Goal: Book appointment/travel/reservation

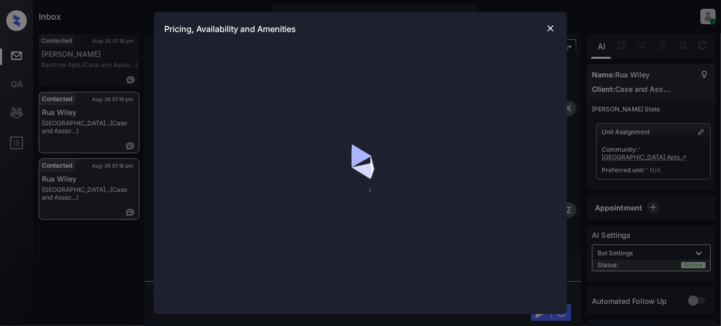
scroll to position [493, 0]
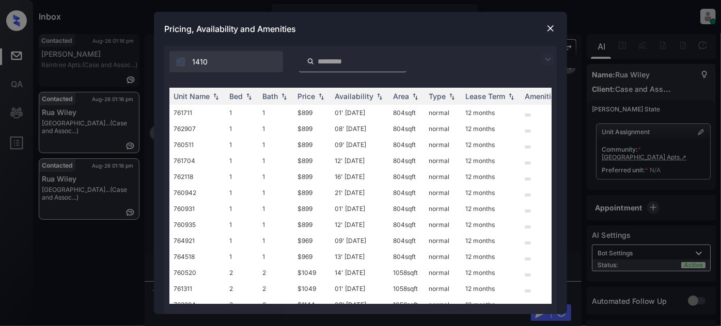
click at [541, 53] on div "1410" at bounding box center [360, 59] width 392 height 26
click at [547, 57] on img at bounding box center [548, 59] width 12 height 12
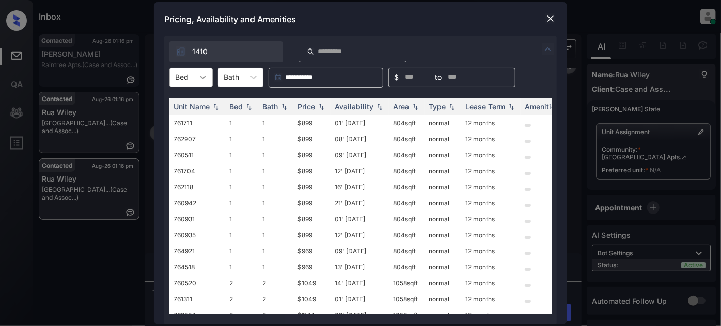
click at [197, 81] on div at bounding box center [203, 77] width 19 height 19
type input "*"
click at [190, 140] on div "3" at bounding box center [190, 140] width 43 height 19
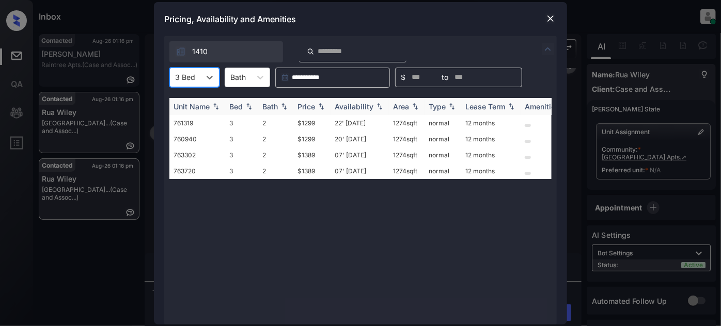
type input "*"
click at [309, 104] on div "Price" at bounding box center [306, 106] width 18 height 9
click at [319, 98] on th "Price" at bounding box center [311, 106] width 37 height 17
click at [317, 104] on img at bounding box center [321, 107] width 10 height 8
click at [322, 107] on img at bounding box center [321, 106] width 10 height 7
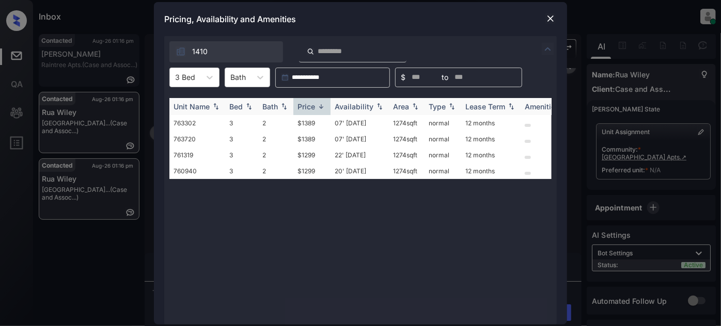
click at [322, 110] on div "Price" at bounding box center [311, 106] width 29 height 9
click at [343, 126] on td "22' Aug 25" at bounding box center [359, 123] width 58 height 16
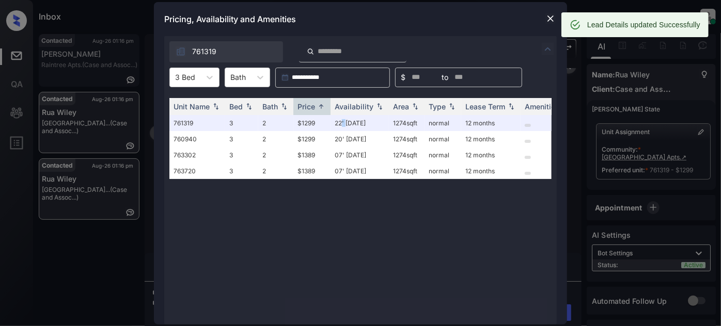
click at [549, 19] on img at bounding box center [550, 18] width 10 height 10
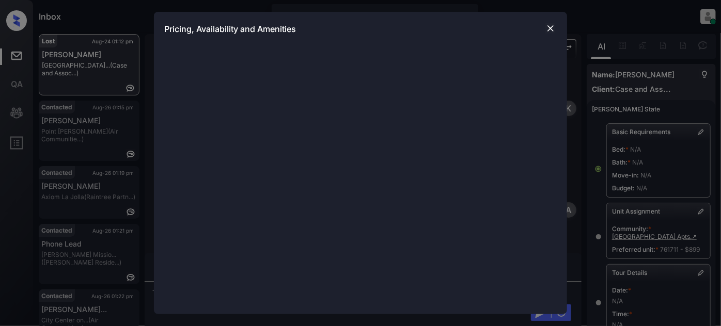
scroll to position [14454, 0]
click at [546, 30] on img at bounding box center [550, 28] width 10 height 10
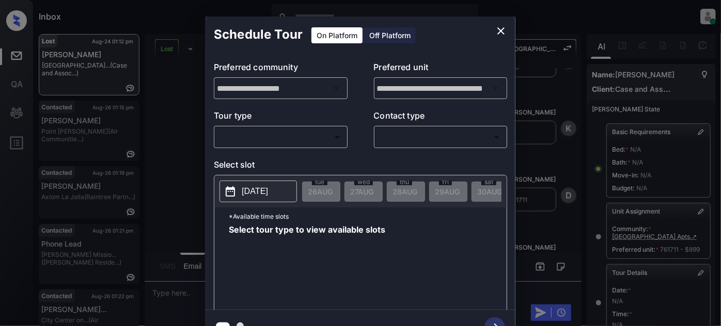
scroll to position [234, 0]
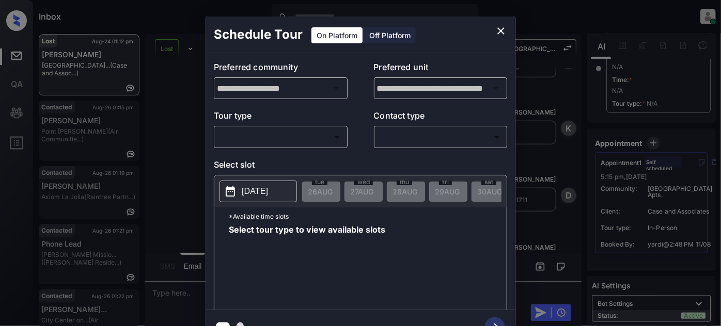
click at [292, 130] on body "Inbox Juan Carlos Manantan Online Set yourself offline Set yourself on break Pr…" at bounding box center [360, 163] width 721 height 326
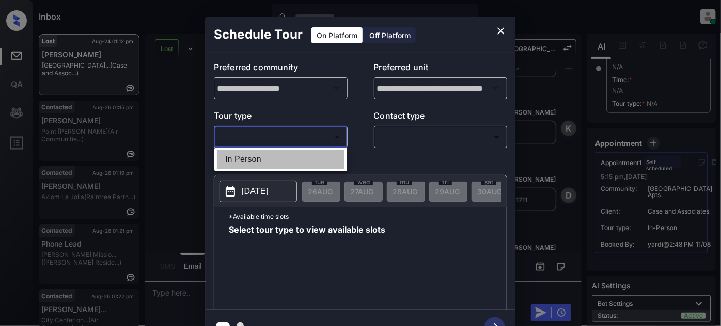
drag, startPoint x: 257, startPoint y: 157, endPoint x: 388, endPoint y: 154, distance: 131.2
click at [257, 157] on li "In Person" at bounding box center [281, 159] width 128 height 19
type input "********"
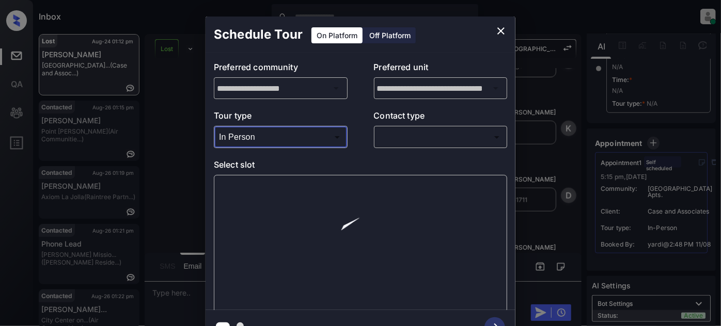
click at [430, 138] on body "Inbox Juan Carlos Manantan Online Set yourself offline Set yourself on break Pr…" at bounding box center [360, 163] width 721 height 326
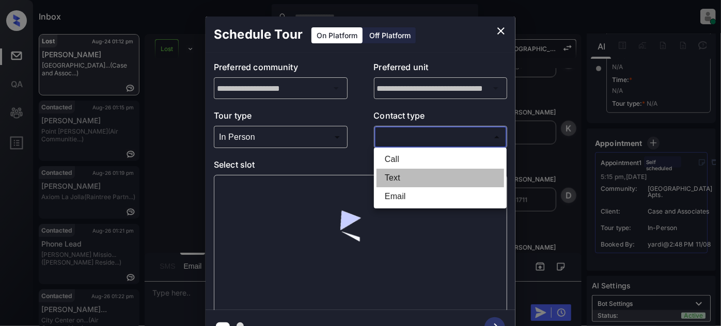
click at [409, 181] on li "Text" at bounding box center [440, 178] width 128 height 19
type input "****"
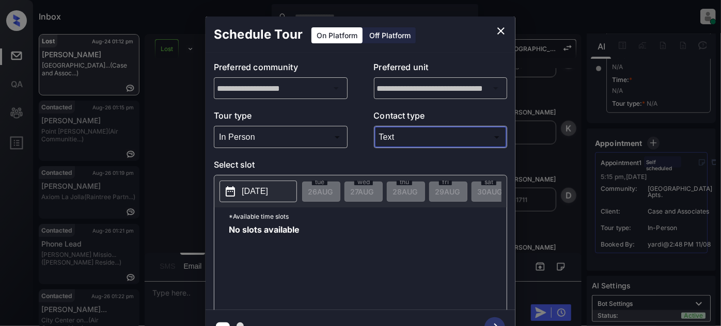
click at [268, 186] on p "2025-08-26" at bounding box center [255, 191] width 26 height 12
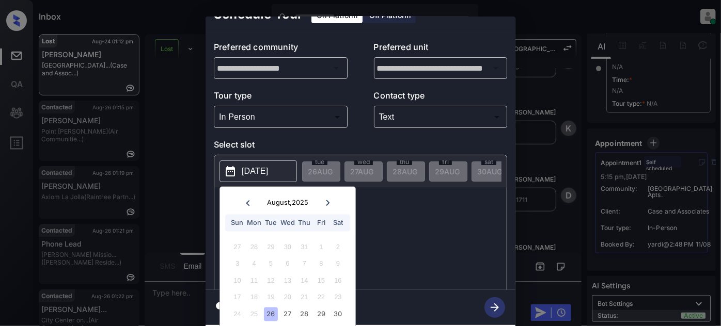
scroll to position [27, 0]
click at [284, 308] on div "27" at bounding box center [287, 314] width 14 height 14
click at [402, 203] on div "2025-08-27 August , 2025 Sun Mon Tue Wed Thu Fri Sat 27 28 29 30 31 1 2 3 4 5 6…" at bounding box center [360, 224] width 293 height 139
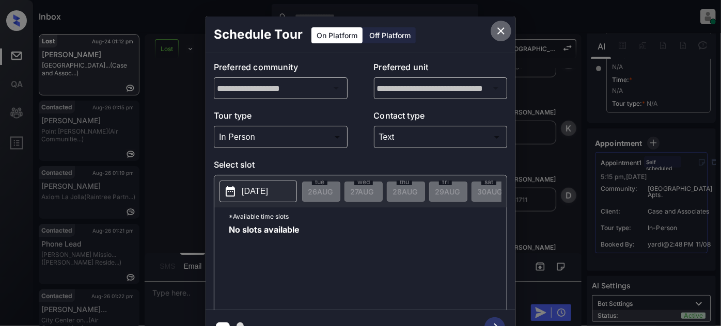
click at [499, 31] on icon "close" at bounding box center [501, 31] width 12 height 12
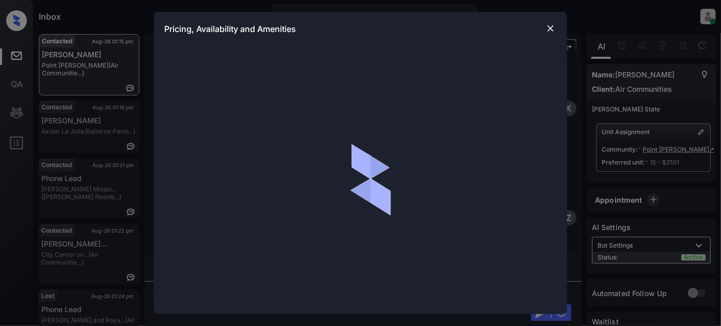
scroll to position [750, 0]
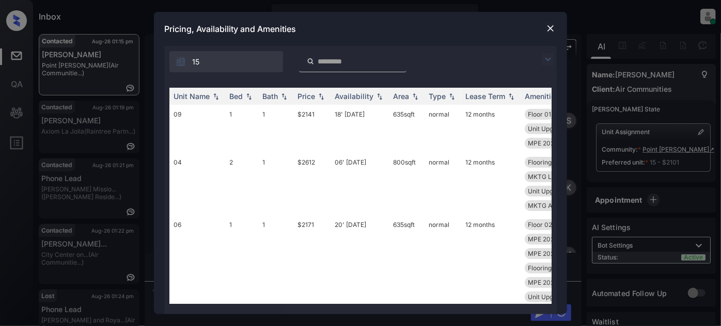
click at [548, 62] on img at bounding box center [548, 59] width 12 height 12
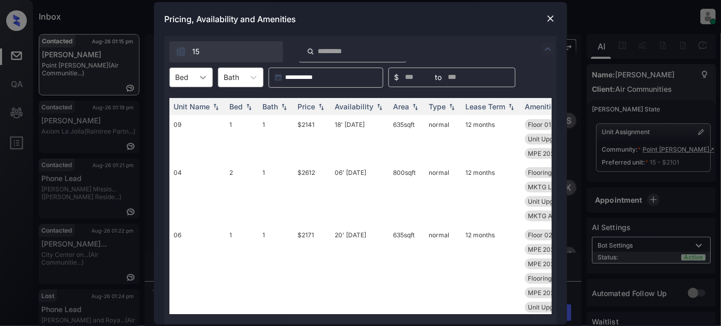
click at [200, 81] on icon at bounding box center [203, 77] width 10 height 10
click at [183, 117] on div "1" at bounding box center [190, 121] width 43 height 19
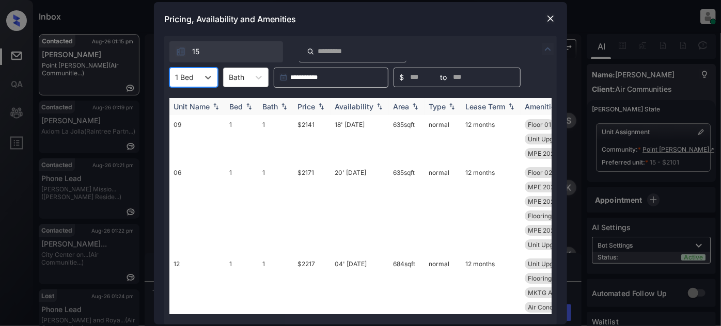
click at [311, 108] on div "Price" at bounding box center [306, 106] width 18 height 9
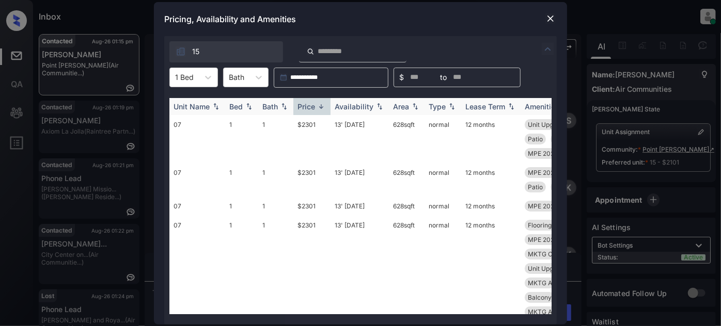
click at [313, 109] on div "Price" at bounding box center [306, 106] width 18 height 9
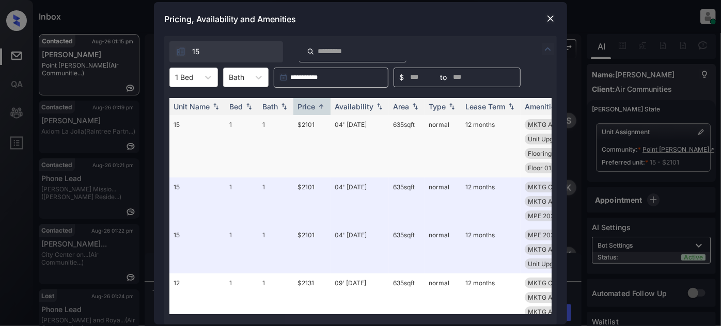
click at [369, 128] on td "04' Aug 25" at bounding box center [359, 146] width 58 height 62
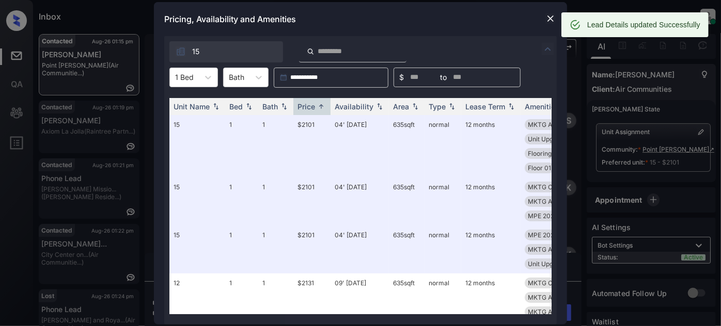
click at [547, 18] on img at bounding box center [550, 18] width 10 height 10
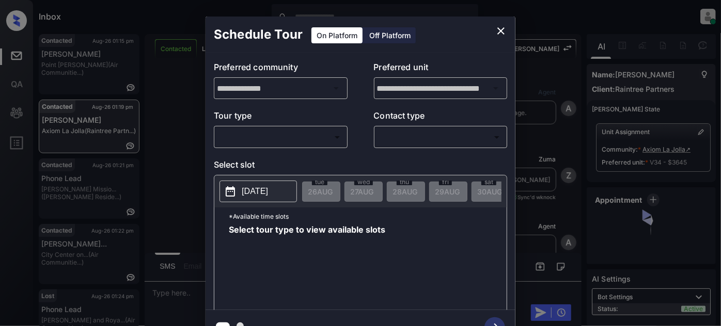
scroll to position [1067, 0]
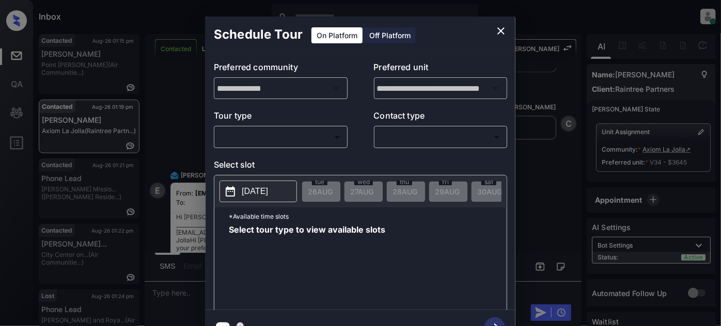
click at [288, 142] on body "Inbox Juan Carlos Manantan Online Set yourself offline Set yourself on break Pr…" at bounding box center [360, 163] width 721 height 326
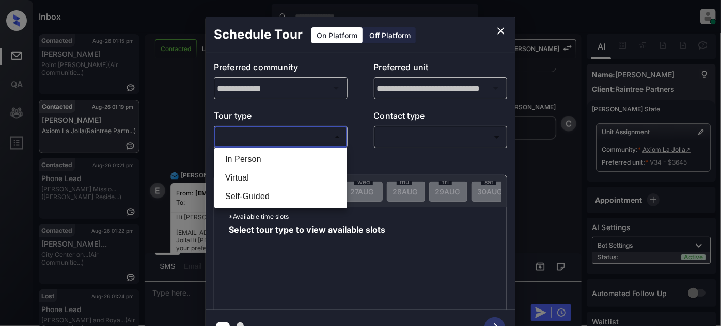
click at [267, 161] on li "In Person" at bounding box center [281, 159] width 128 height 19
type input "********"
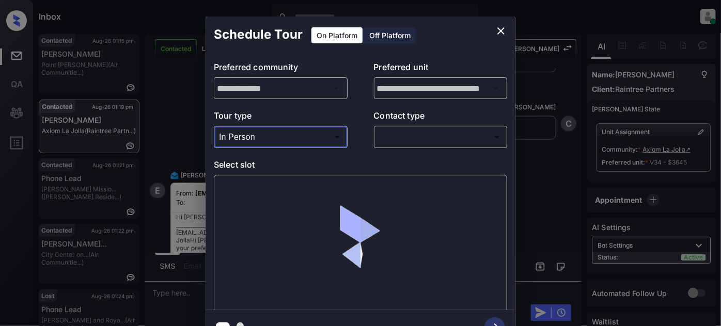
click at [411, 139] on body "Inbox Juan Carlos Manantan Online Set yourself offline Set yourself on break Pr…" at bounding box center [360, 163] width 721 height 326
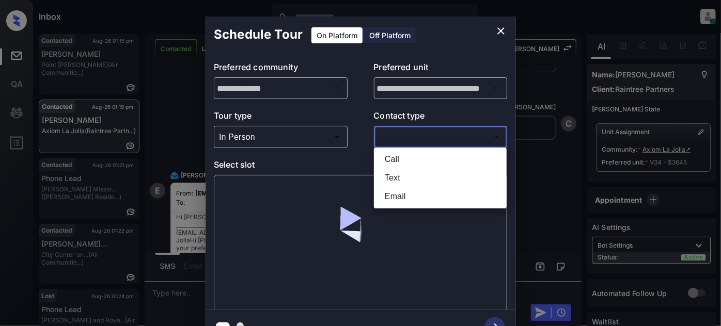
click at [410, 179] on li "Text" at bounding box center [440, 178] width 128 height 19
type input "****"
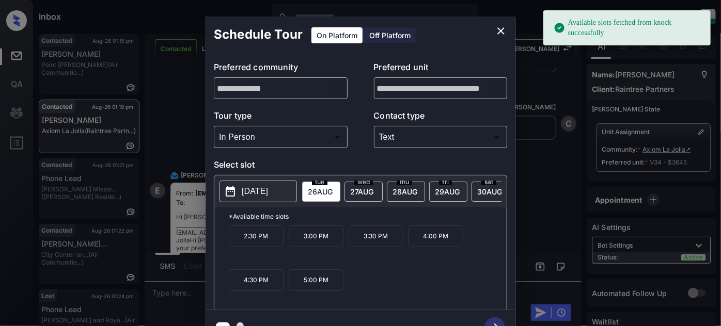
click at [408, 188] on span "28 AUG" at bounding box center [404, 191] width 25 height 9
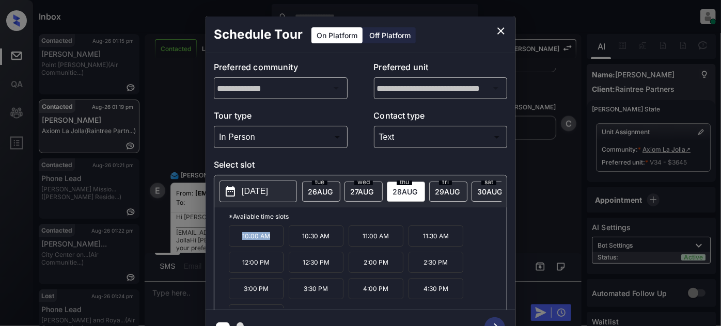
drag, startPoint x: 283, startPoint y: 238, endPoint x: 206, endPoint y: 245, distance: 77.2
click at [206, 245] on div "**********" at bounding box center [360, 182] width 310 height 258
copy p "10:00 AM"
click at [497, 35] on icon "close" at bounding box center [501, 31] width 12 height 12
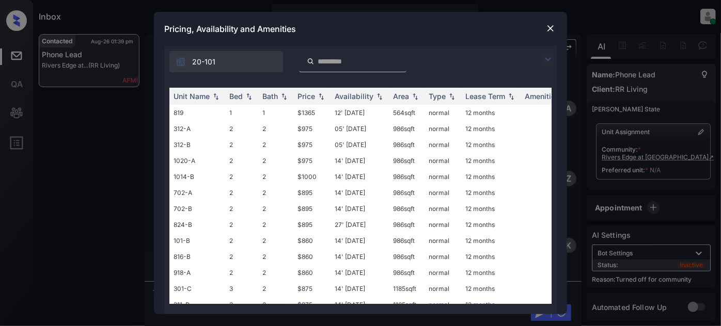
scroll to position [716, 0]
click at [542, 57] on div "20-101" at bounding box center [360, 59] width 392 height 26
click at [543, 58] on img at bounding box center [548, 59] width 12 height 12
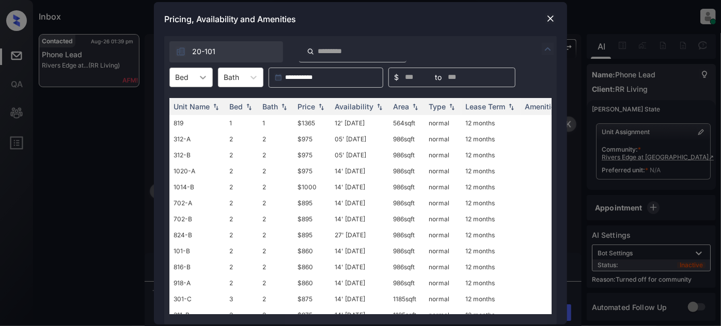
click at [196, 85] on div at bounding box center [203, 77] width 19 height 19
drag, startPoint x: 194, startPoint y: 101, endPoint x: 238, endPoint y: 103, distance: 43.9
click at [194, 102] on div "1" at bounding box center [190, 102] width 43 height 19
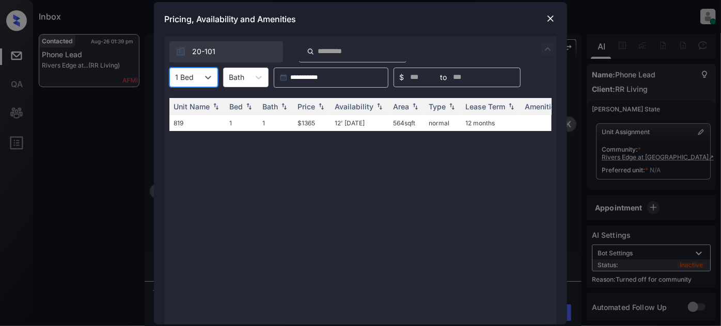
click at [549, 16] on img at bounding box center [550, 18] width 10 height 10
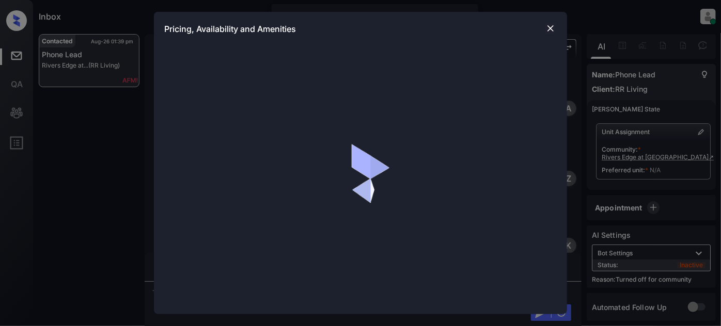
scroll to position [751, 0]
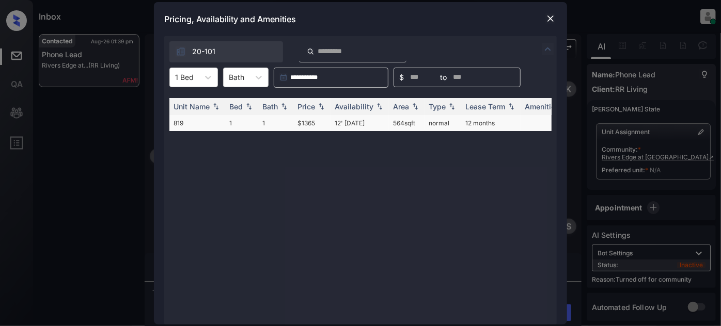
click at [312, 122] on td "$1365" at bounding box center [311, 123] width 37 height 16
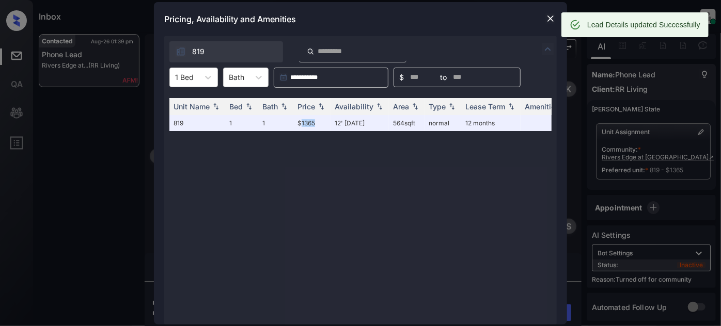
click at [552, 13] on img at bounding box center [550, 18] width 10 height 10
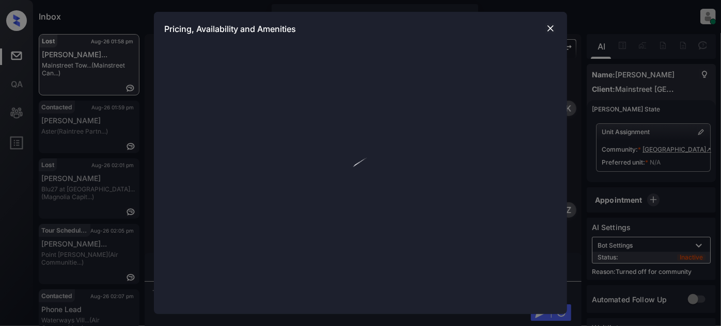
scroll to position [8782, 0]
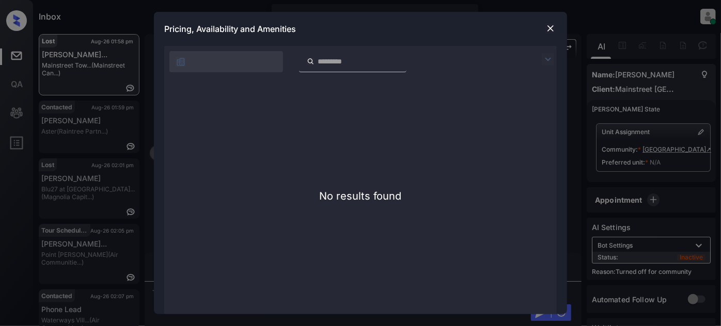
click at [554, 30] on img at bounding box center [550, 28] width 10 height 10
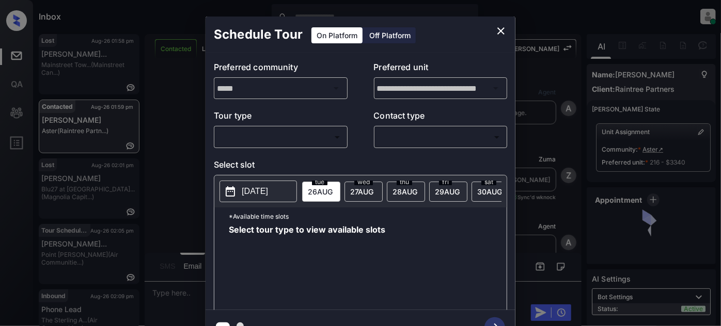
scroll to position [1262, 0]
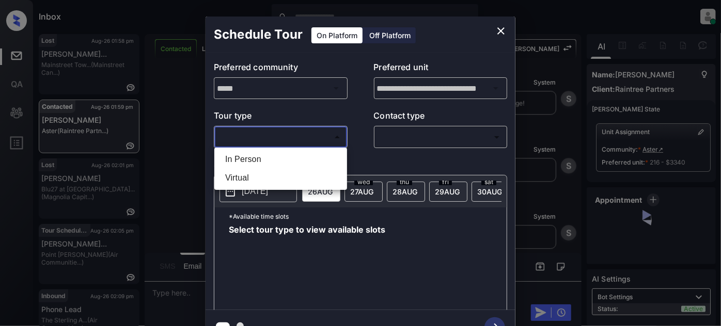
click at [263, 136] on body "Inbox [PERSON_NAME] Online Set yourself offline Set yourself on break Profile S…" at bounding box center [360, 163] width 721 height 326
click at [249, 161] on li "In Person" at bounding box center [281, 159] width 128 height 19
type input "********"
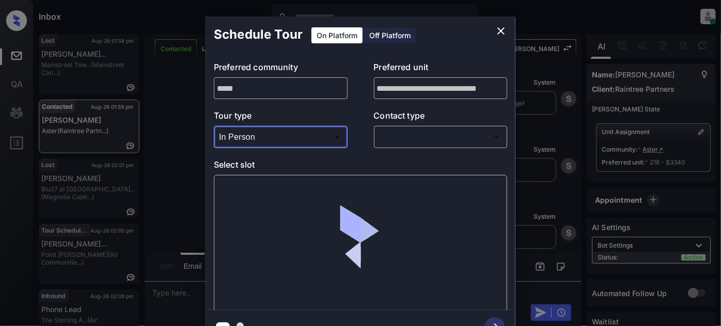
click at [408, 129] on body "Inbox [PERSON_NAME] Online Set yourself offline Set yourself on break Profile S…" at bounding box center [360, 163] width 721 height 326
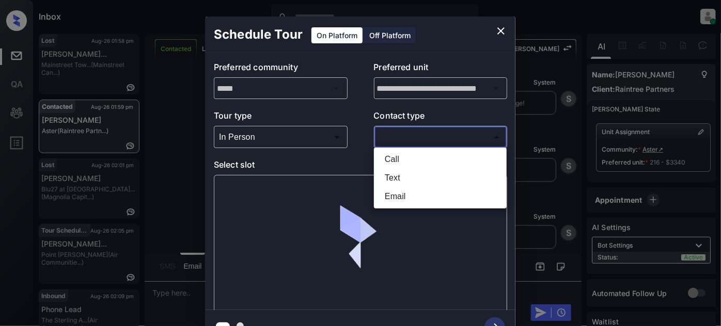
click at [394, 176] on li "Text" at bounding box center [440, 178] width 128 height 19
type input "****"
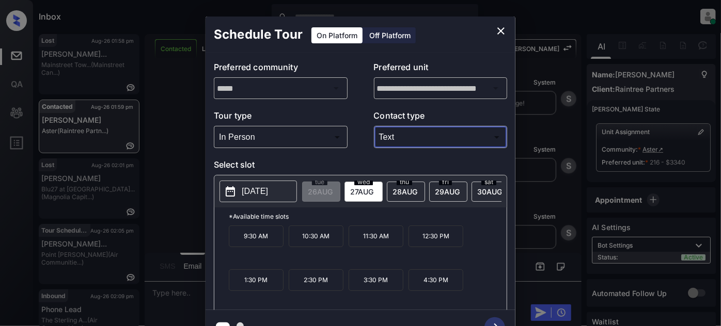
click at [165, 214] on div "**********" at bounding box center [360, 181] width 721 height 362
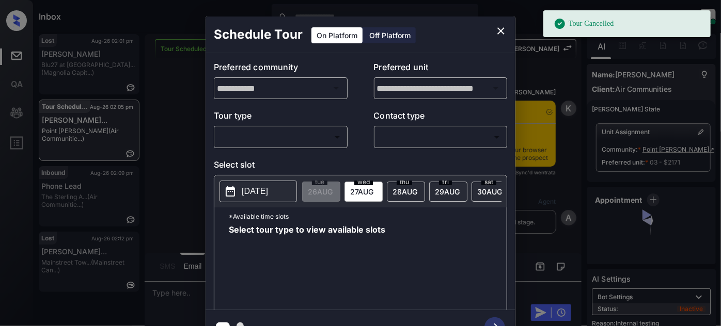
scroll to position [4831, 0]
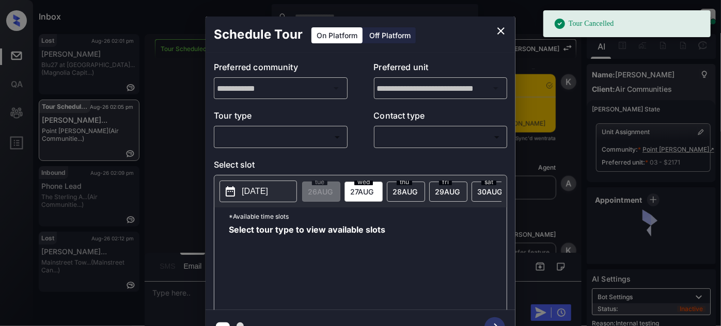
click at [264, 138] on body "Tour Cancelled Inbox [PERSON_NAME] Online Set yourself offline Set yourself on …" at bounding box center [360, 163] width 721 height 326
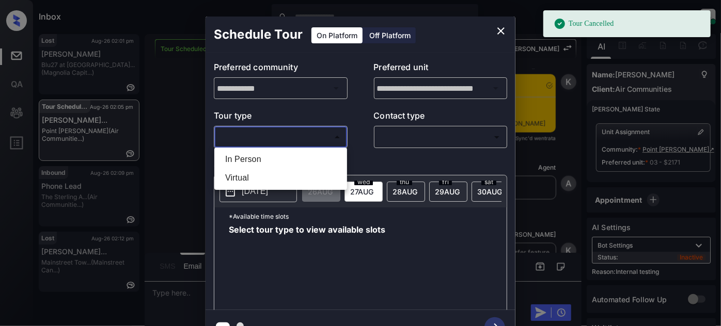
click at [250, 160] on li "In Person" at bounding box center [281, 159] width 128 height 19
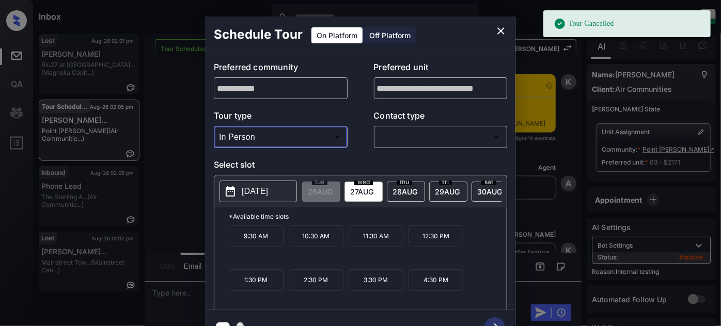
type input "********"
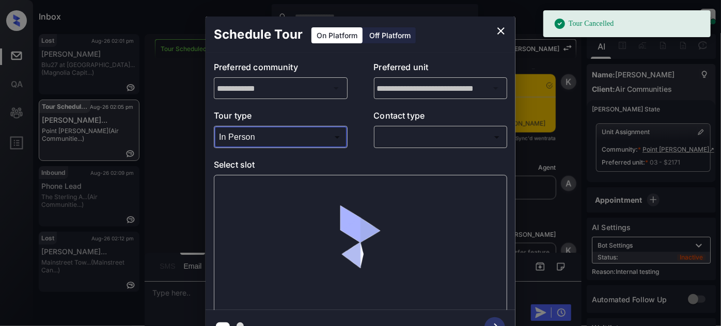
click at [407, 142] on body "Tour Cancelled Inbox Juan Carlos Manantan Online Set yourself offline Set yours…" at bounding box center [360, 163] width 721 height 326
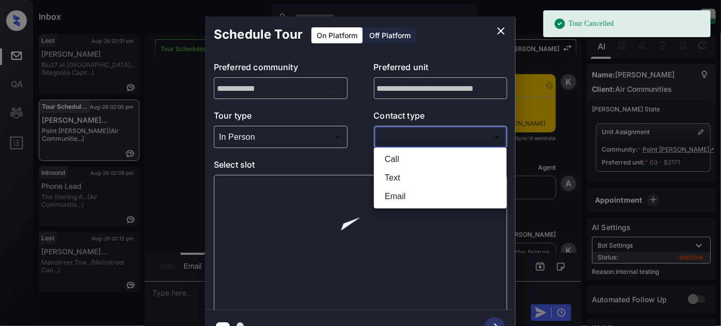
click at [399, 178] on li "Text" at bounding box center [440, 178] width 128 height 19
type input "****"
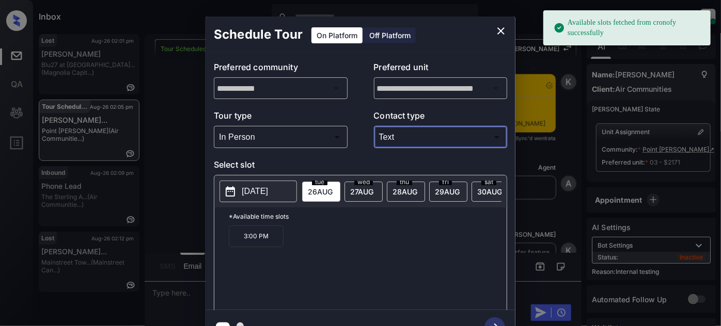
click at [268, 194] on p "[DATE]" at bounding box center [255, 191] width 26 height 12
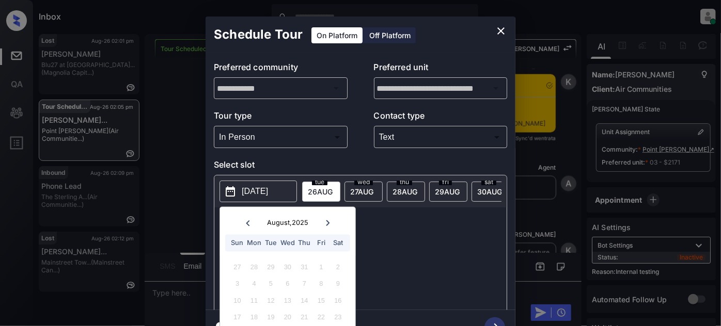
scroll to position [28, 0]
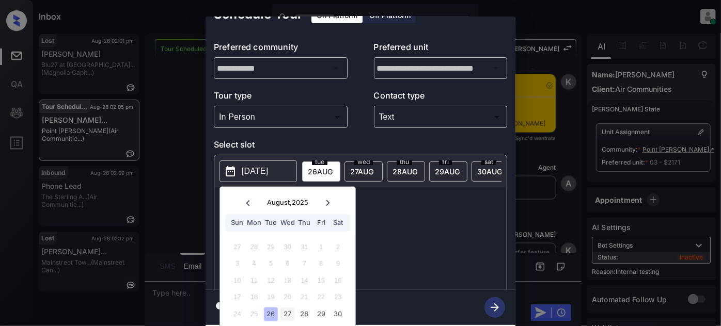
click at [289, 307] on div "27" at bounding box center [287, 314] width 14 height 14
click at [424, 229] on div "*Available time slots 12:00 PM 2:00 PM 5:00 PM 5:30 PM 6:00 PM 6:30 PM" at bounding box center [360, 240] width 292 height 106
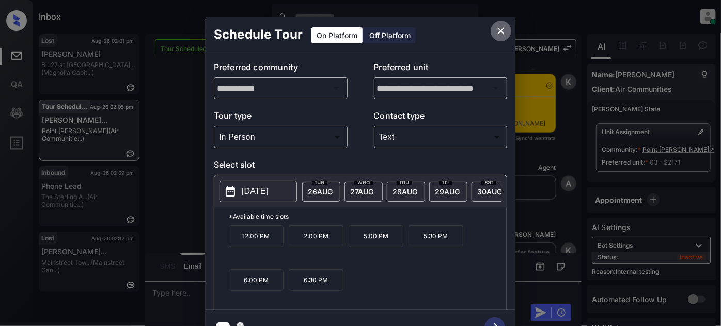
click at [506, 31] on icon "close" at bounding box center [501, 31] width 12 height 12
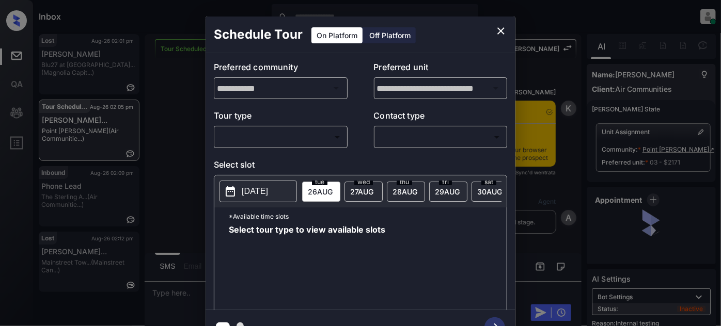
scroll to position [4362, 0]
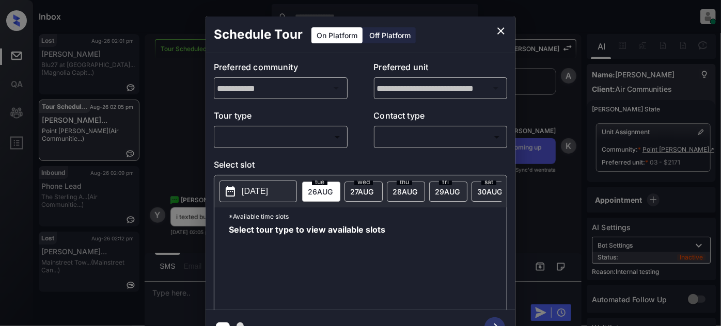
click at [374, 185] on div "[DATE]" at bounding box center [363, 192] width 38 height 20
click at [299, 144] on body "Inbox Juan Carlos Manantan Online Set yourself offline Set yourself on break Pr…" at bounding box center [360, 163] width 721 height 326
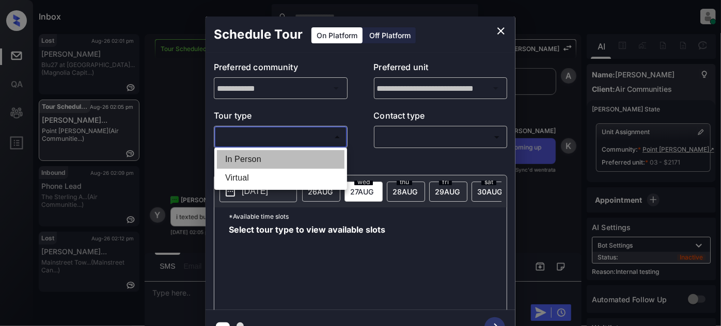
drag, startPoint x: 262, startPoint y: 163, endPoint x: 281, endPoint y: 162, distance: 18.6
click at [264, 162] on li "In Person" at bounding box center [281, 159] width 128 height 19
type input "********"
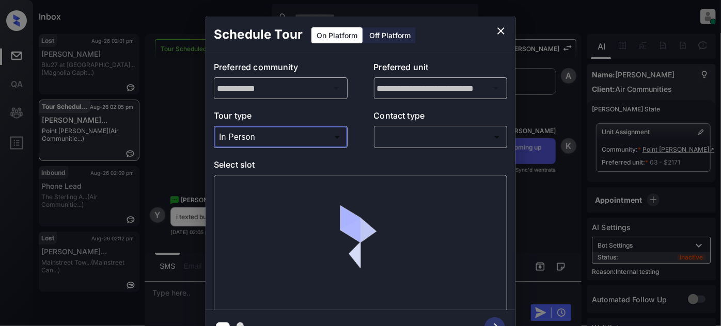
click at [431, 144] on body "Inbox Juan Carlos Manantan Online Set yourself offline Set yourself on break Pr…" at bounding box center [360, 163] width 721 height 326
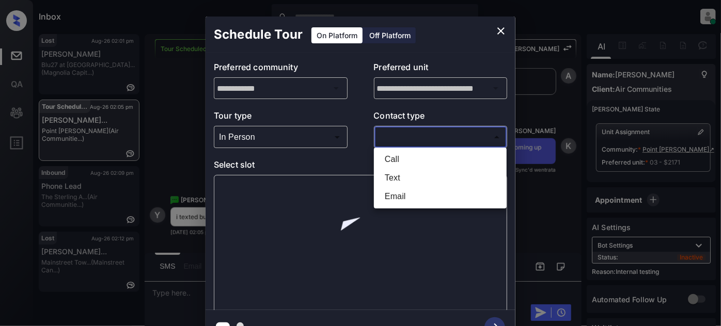
click at [398, 179] on li "Text" at bounding box center [440, 178] width 128 height 19
type input "****"
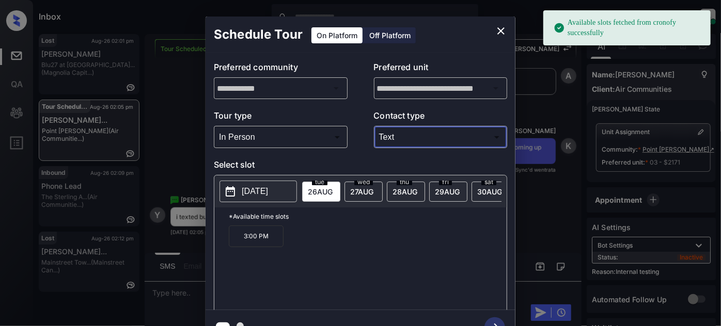
click at [369, 188] on span "27 AUG" at bounding box center [361, 191] width 23 height 9
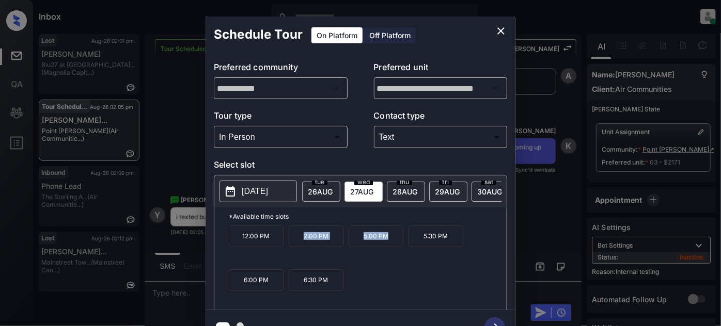
drag, startPoint x: 292, startPoint y: 244, endPoint x: 396, endPoint y: 240, distance: 104.9
click at [393, 244] on div "12:00 PM 2:00 PM 5:00 PM 5:30 PM 6:00 PM 6:30 PM" at bounding box center [368, 267] width 278 height 83
copy div "2:00 PM 5:00 PM"
click at [503, 32] on icon "close" at bounding box center [501, 31] width 12 height 12
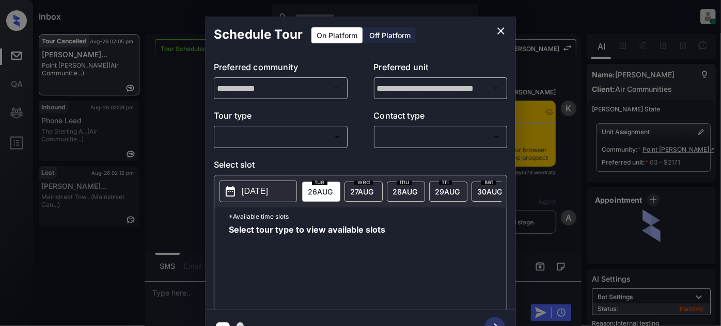
click at [294, 147] on div "​ ​" at bounding box center [281, 137] width 134 height 22
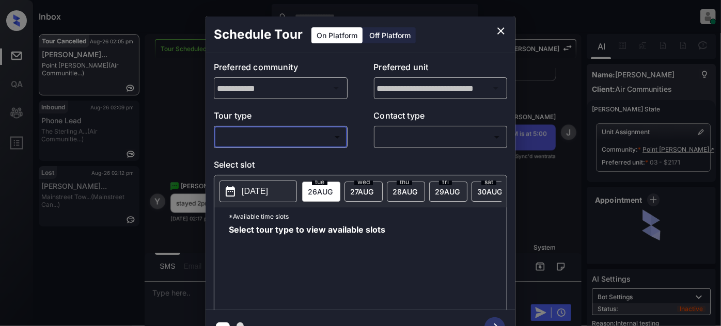
click at [278, 141] on body "Inbox Juan Carlos Manantan Online Set yourself offline Set yourself on break Pr…" at bounding box center [360, 163] width 721 height 326
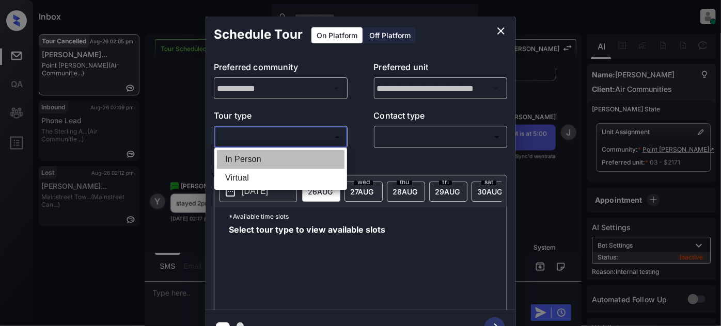
click at [263, 159] on li "In Person" at bounding box center [281, 159] width 128 height 19
type input "********"
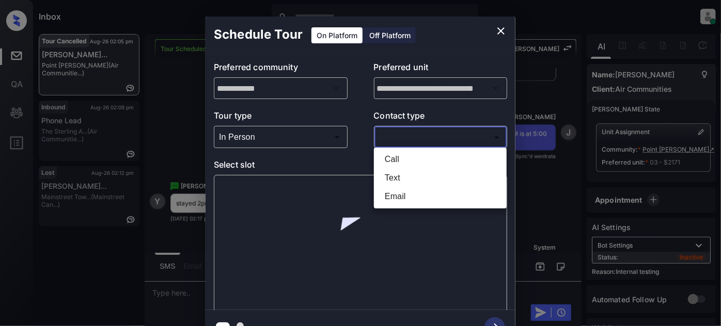
click at [420, 139] on body "Inbox Juan Carlos Manantan Online Set yourself offline Set yourself on break Pr…" at bounding box center [360, 163] width 721 height 326
click at [403, 180] on li "Text" at bounding box center [440, 178] width 128 height 19
type input "****"
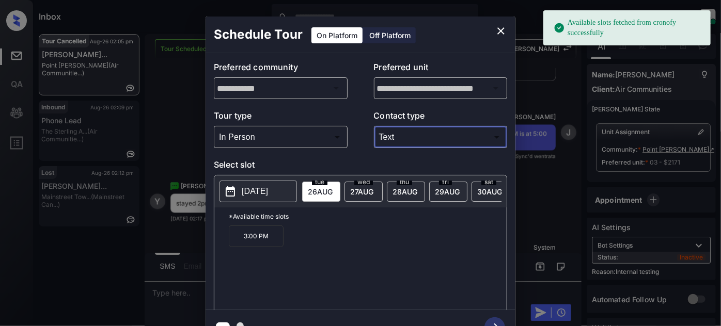
click at [368, 195] on div "wed 27 AUG" at bounding box center [363, 192] width 38 height 20
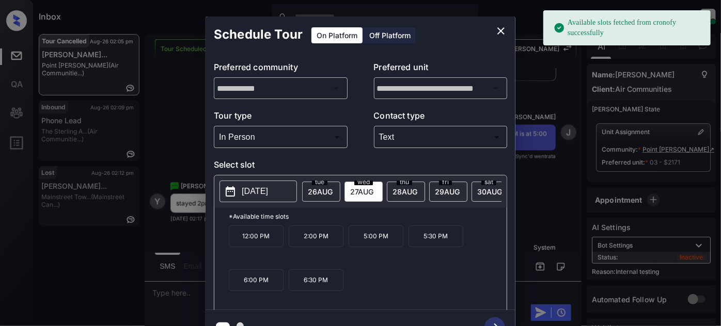
click at [313, 243] on p "2:00 PM" at bounding box center [316, 237] width 55 height 22
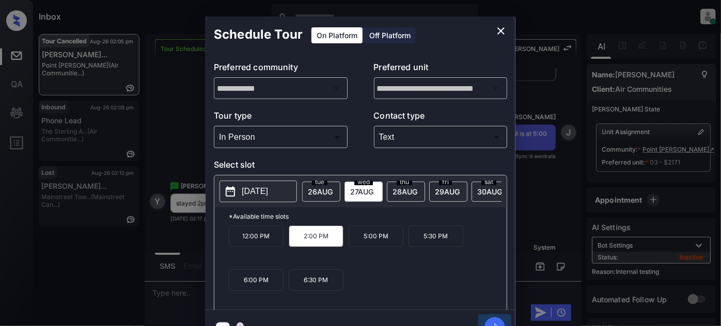
click at [495, 320] on icon "button" at bounding box center [494, 327] width 21 height 21
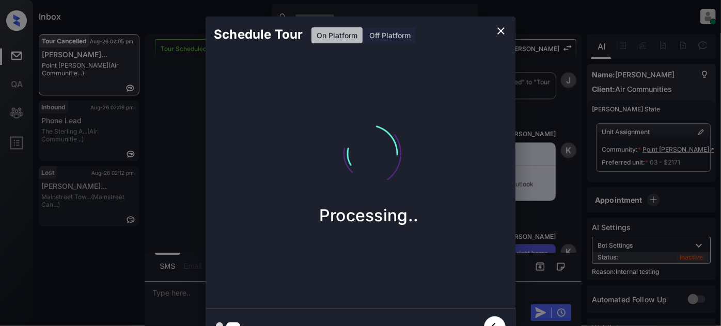
scroll to position [5362, 0]
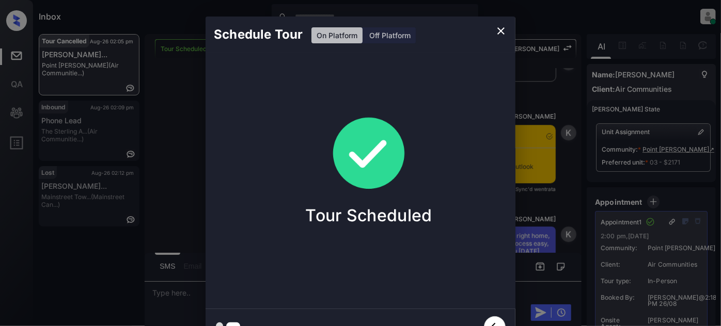
click at [508, 27] on div "Schedule Tour On Platform Off Platform Tour Scheduled" at bounding box center [360, 181] width 310 height 329
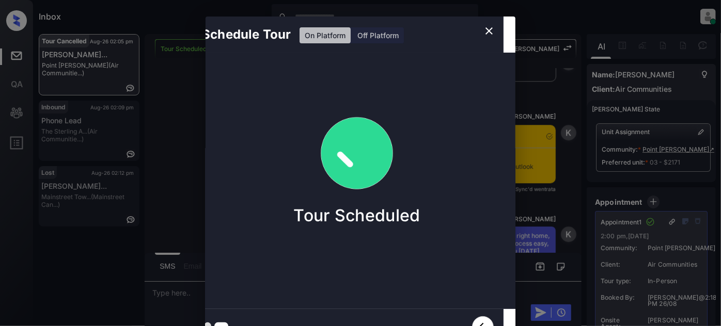
click at [505, 30] on div "Schedule Tour On Platform Off Platform Tour Scheduled" at bounding box center [360, 181] width 310 height 329
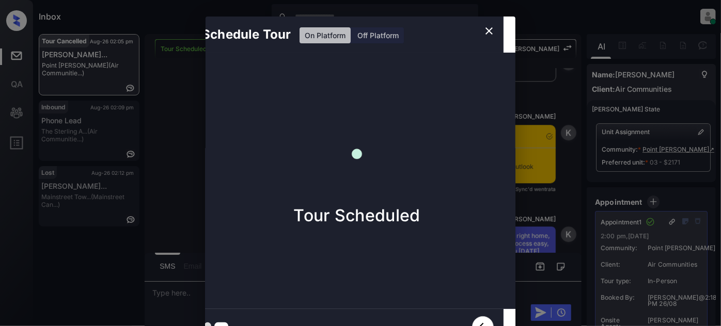
click at [493, 31] on icon "close" at bounding box center [489, 31] width 12 height 12
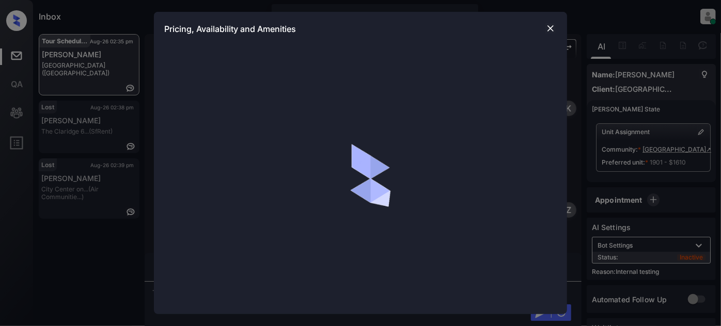
scroll to position [5939, 0]
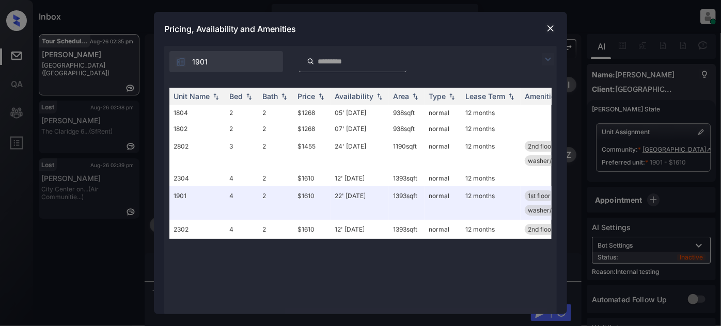
click at [552, 25] on img at bounding box center [550, 28] width 10 height 10
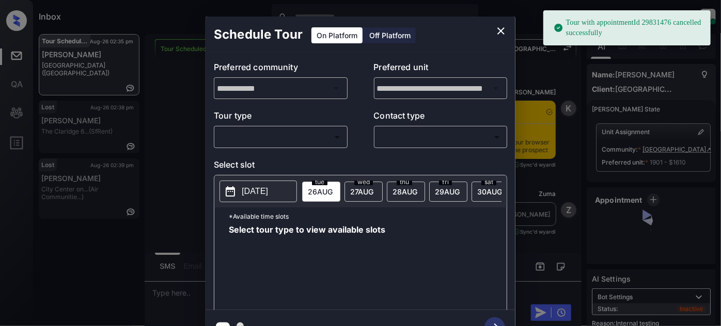
scroll to position [17, 0]
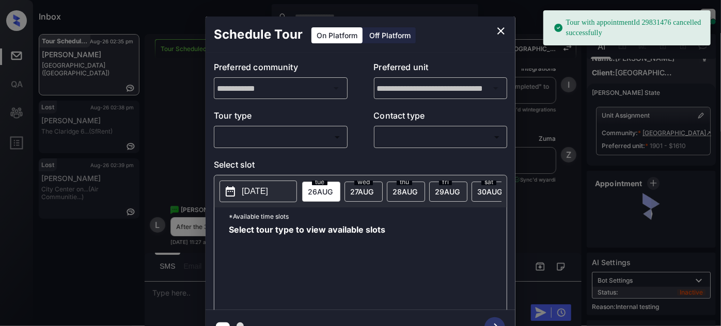
click at [292, 130] on body "Tour with appointmentId 29831476 cancelled successfully Inbox [PERSON_NAME] Onl…" at bounding box center [360, 163] width 721 height 326
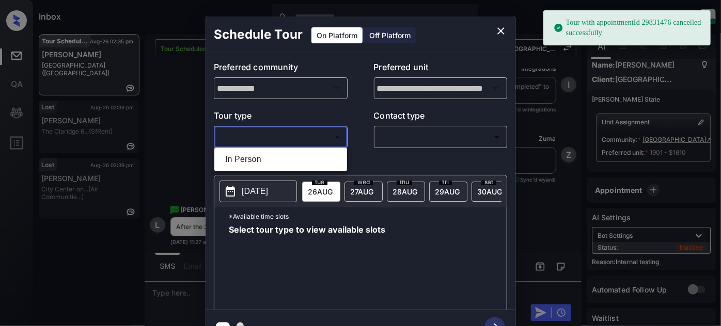
click at [264, 155] on li "In Person" at bounding box center [281, 159] width 128 height 19
type input "********"
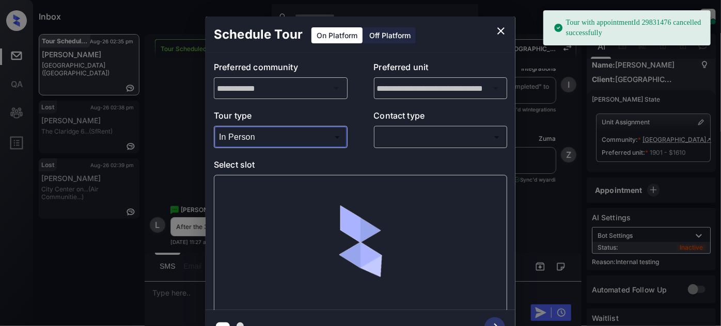
click at [428, 138] on body "Tour with appointmentId 29831476 cancelled successfully Inbox [PERSON_NAME] Onl…" at bounding box center [360, 163] width 721 height 326
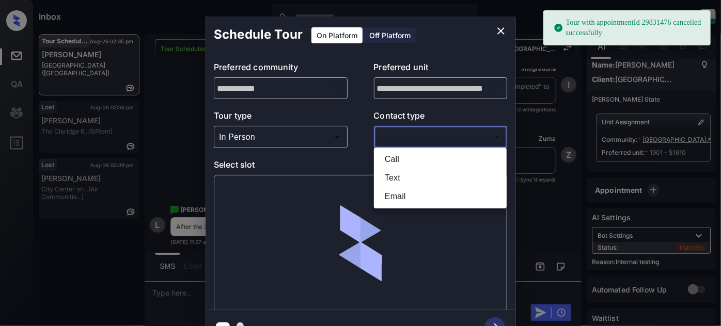
click at [405, 177] on li "Text" at bounding box center [440, 178] width 128 height 19
type input "****"
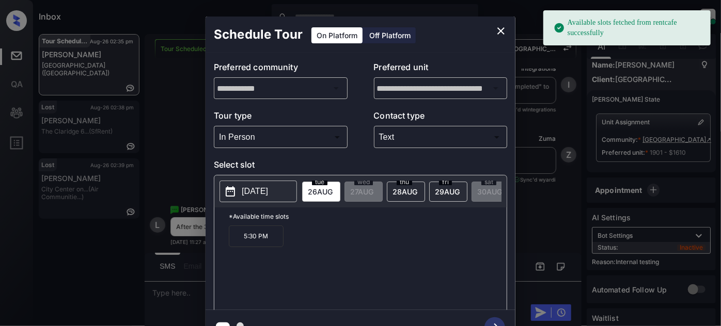
click at [256, 190] on p "[DATE]" at bounding box center [255, 191] width 26 height 12
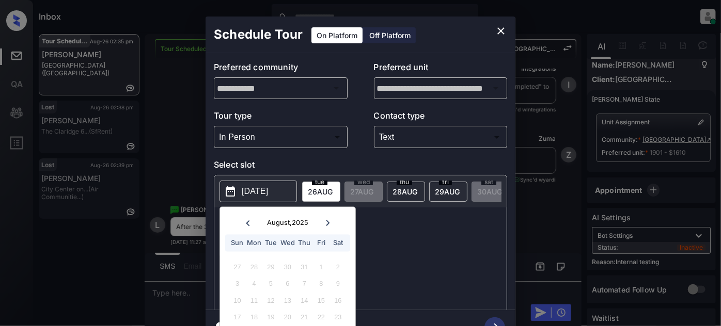
scroll to position [28, 0]
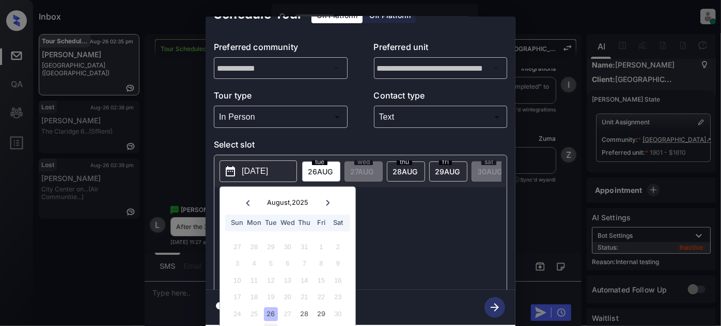
click at [267, 324] on div "2" at bounding box center [271, 331] width 14 height 14
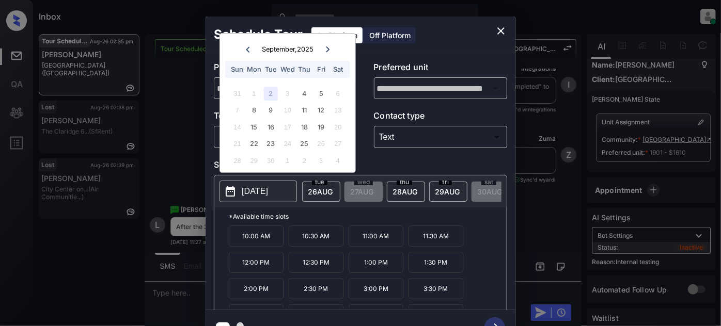
scroll to position [0, 0]
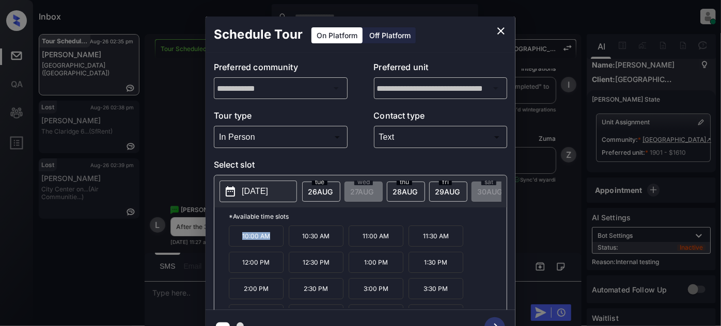
drag, startPoint x: 280, startPoint y: 239, endPoint x: 231, endPoint y: 240, distance: 49.1
click at [231, 240] on p "10:00 AM" at bounding box center [256, 236] width 55 height 21
copy p "10:00 AM"
click at [501, 28] on icon "close" at bounding box center [501, 31] width 12 height 12
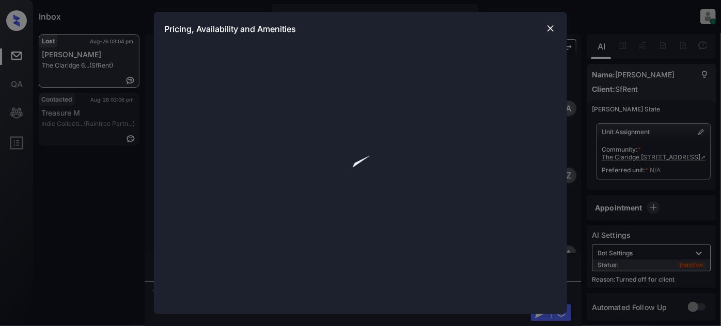
scroll to position [3371, 0]
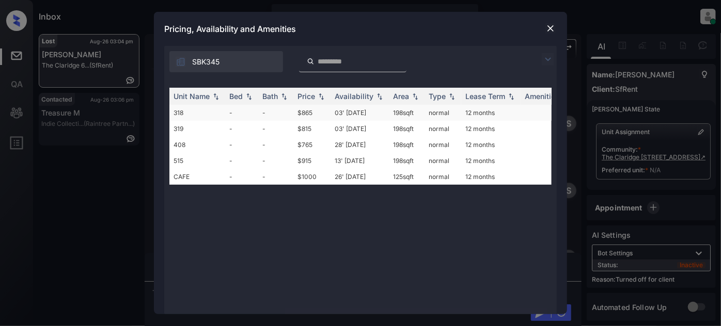
click at [351, 108] on td "03' [DATE]" at bounding box center [359, 113] width 58 height 16
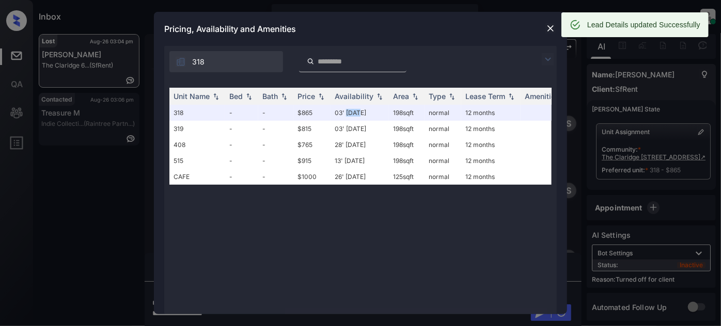
click at [547, 26] on img at bounding box center [550, 28] width 10 height 10
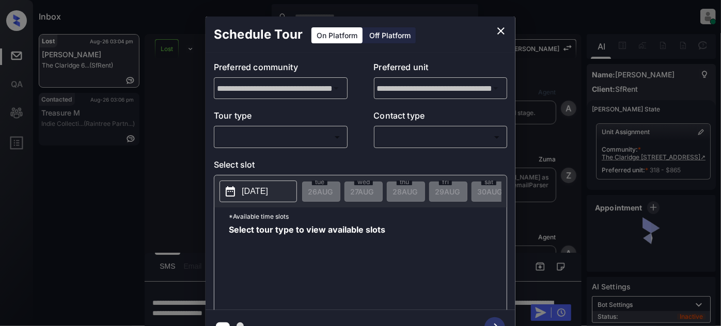
scroll to position [3371, 0]
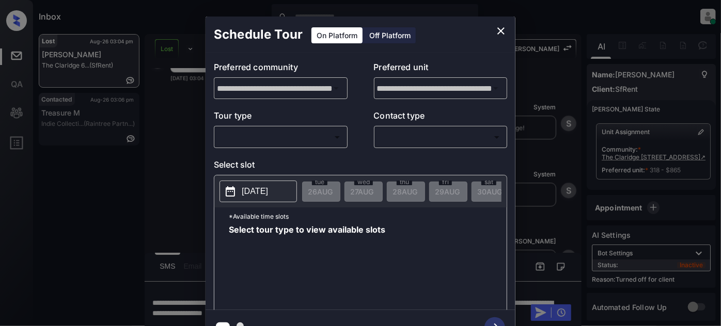
click at [391, 32] on div "Off Platform" at bounding box center [390, 35] width 52 height 16
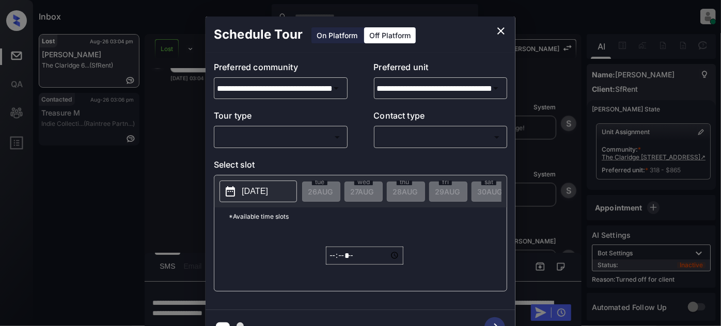
click at [290, 134] on body "Inbox [PERSON_NAME] Online Set yourself offline Set yourself on break Profile S…" at bounding box center [360, 163] width 721 height 326
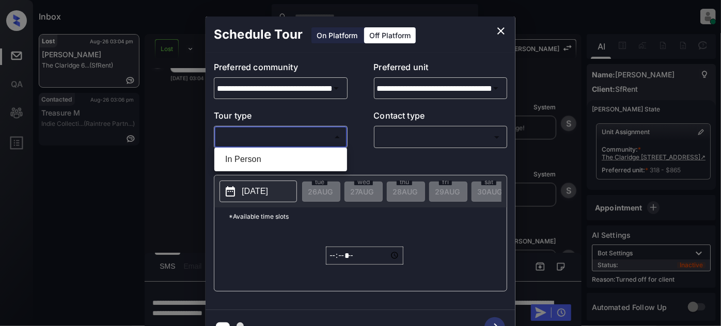
click at [264, 161] on li "In Person" at bounding box center [281, 159] width 128 height 19
type input "********"
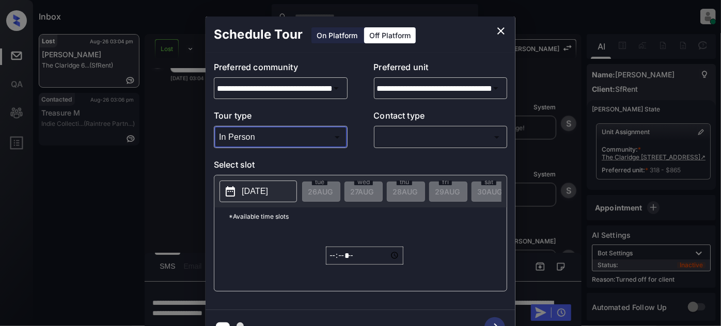
click at [428, 131] on body "Inbox [PERSON_NAME] Online Set yourself offline Set yourself on break Profile S…" at bounding box center [360, 163] width 721 height 326
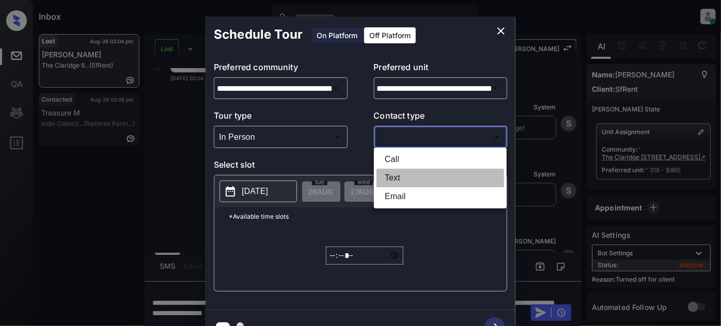
click at [394, 177] on li "Text" at bounding box center [440, 178] width 128 height 19
type input "****"
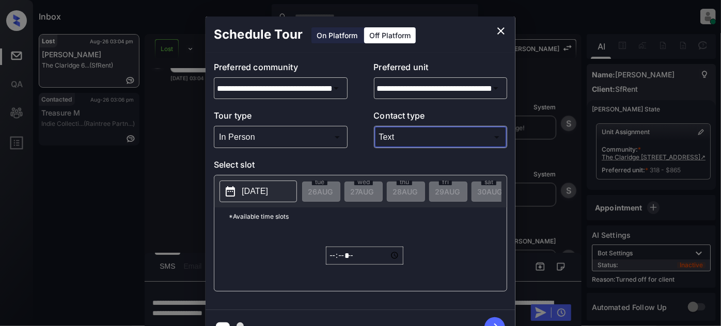
click at [268, 185] on p "[DATE]" at bounding box center [255, 191] width 26 height 12
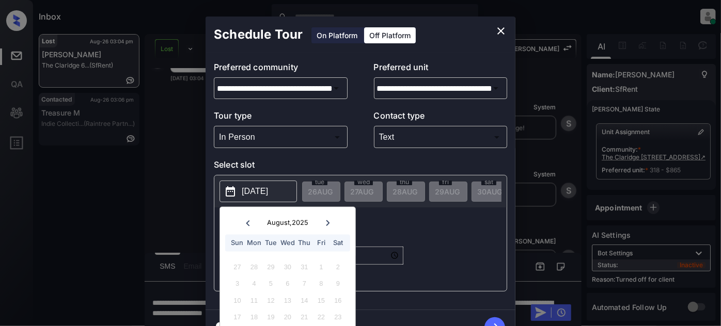
click at [328, 223] on icon at bounding box center [328, 223] width 4 height 6
click at [289, 267] on div "3" at bounding box center [287, 267] width 14 height 14
click at [388, 235] on div "***** ​" at bounding box center [364, 256] width 77 height 60
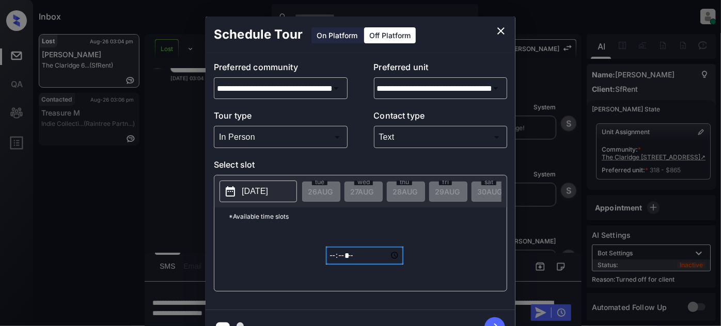
click at [335, 262] on input "*****" at bounding box center [364, 256] width 77 height 18
type input "*****"
click at [495, 318] on icon "button" at bounding box center [494, 327] width 21 height 21
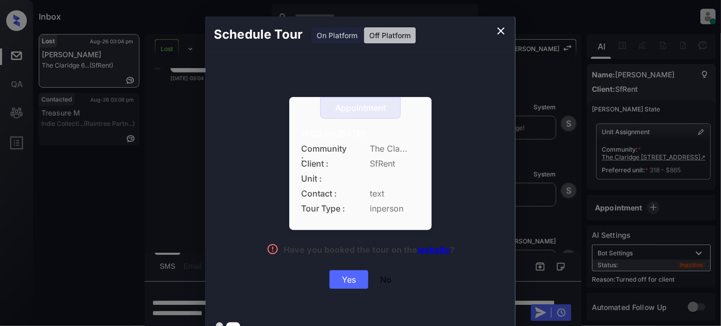
click at [357, 276] on div "Yes" at bounding box center [348, 280] width 39 height 19
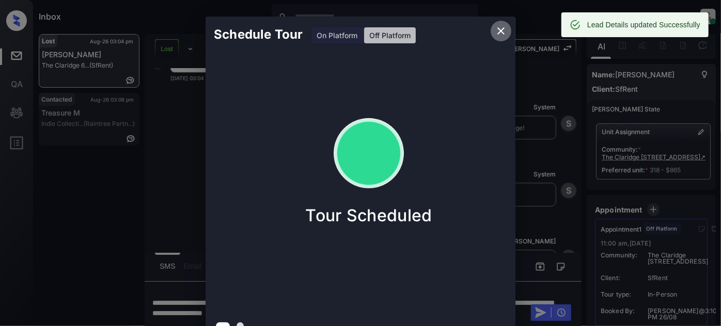
click at [501, 29] on icon "close" at bounding box center [501, 31] width 12 height 12
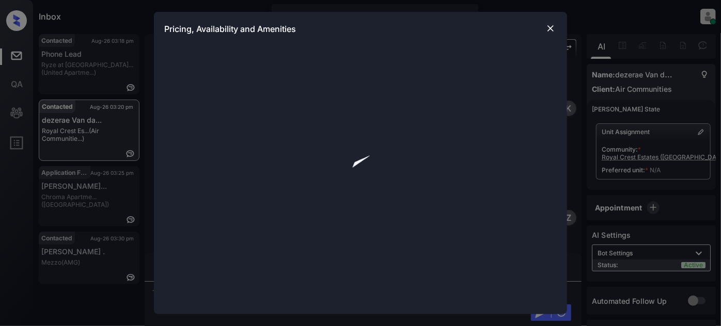
scroll to position [1544, 0]
click at [552, 27] on img at bounding box center [550, 28] width 10 height 10
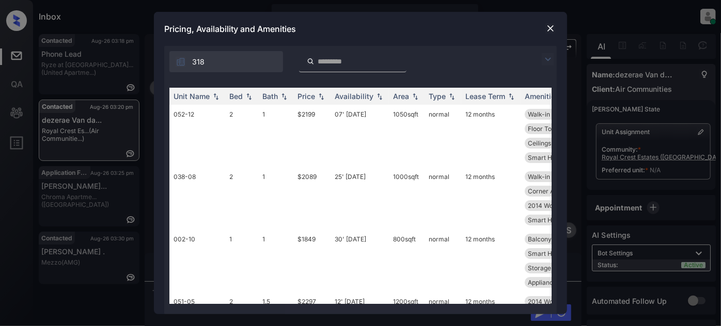
click at [545, 59] on img at bounding box center [548, 59] width 12 height 12
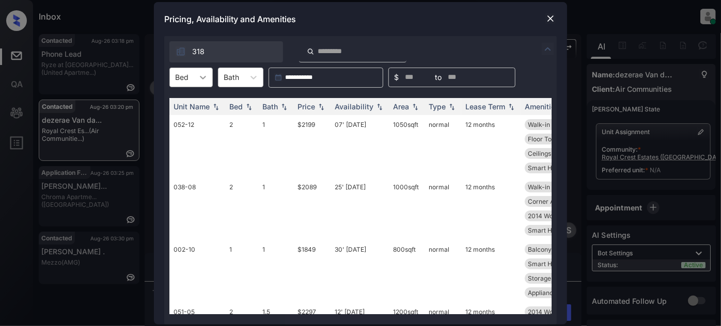
click at [199, 81] on icon at bounding box center [203, 77] width 10 height 10
click at [187, 118] on div "1" at bounding box center [190, 121] width 43 height 19
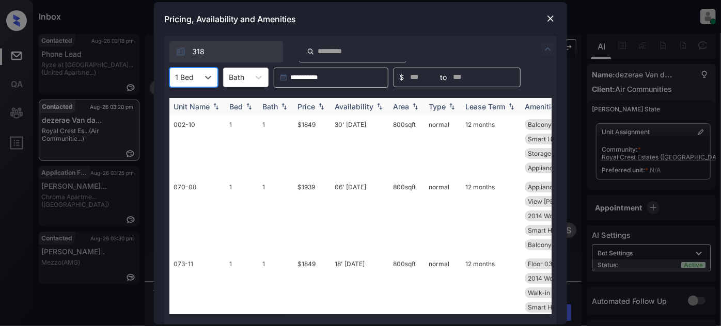
click at [323, 106] on img at bounding box center [321, 106] width 10 height 7
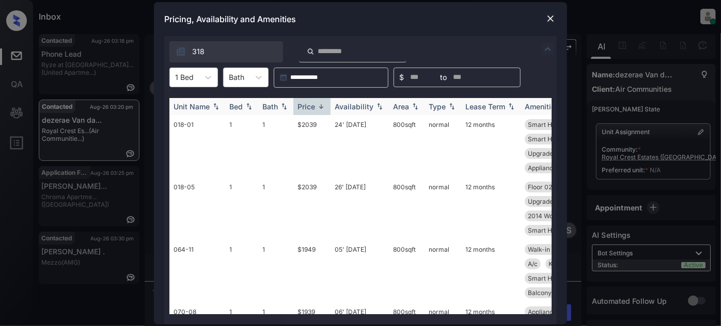
click at [323, 106] on img at bounding box center [321, 107] width 10 height 8
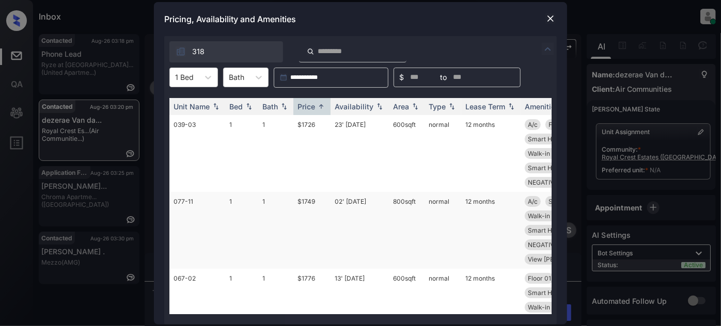
click at [340, 201] on td "02' [DATE]" at bounding box center [359, 230] width 58 height 77
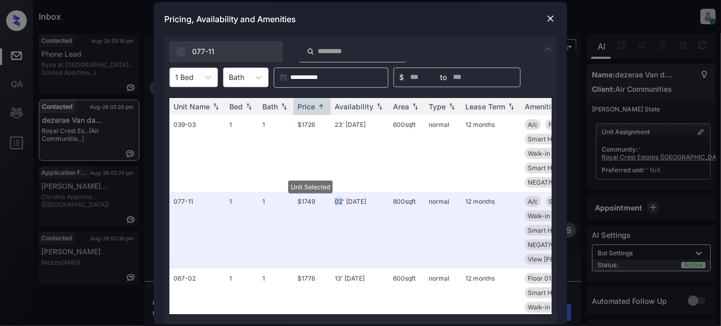
click at [193, 78] on div "1 Bed" at bounding box center [184, 77] width 29 height 15
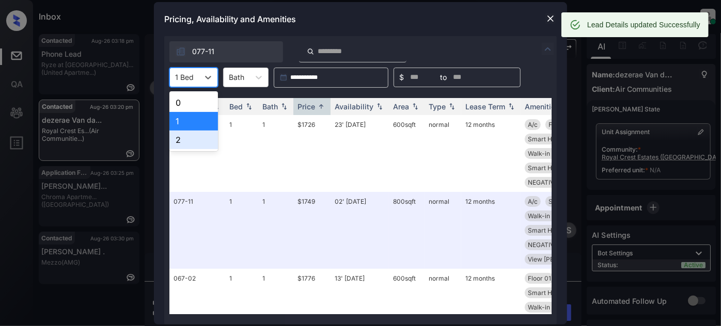
click at [181, 136] on div "2" at bounding box center [193, 140] width 49 height 19
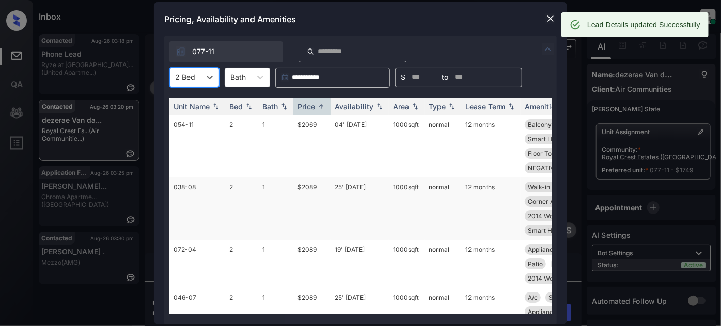
click at [337, 183] on td "25' [DATE]" at bounding box center [359, 209] width 58 height 62
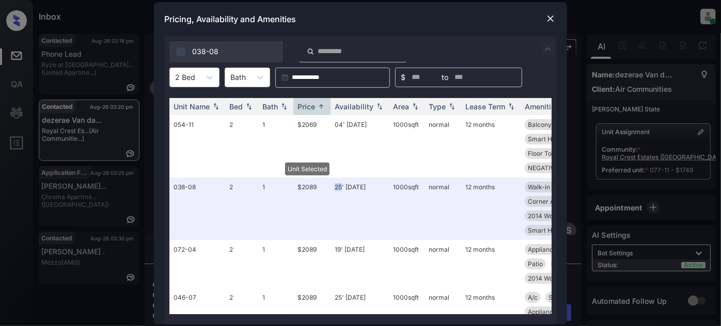
click at [547, 21] on img at bounding box center [550, 18] width 10 height 10
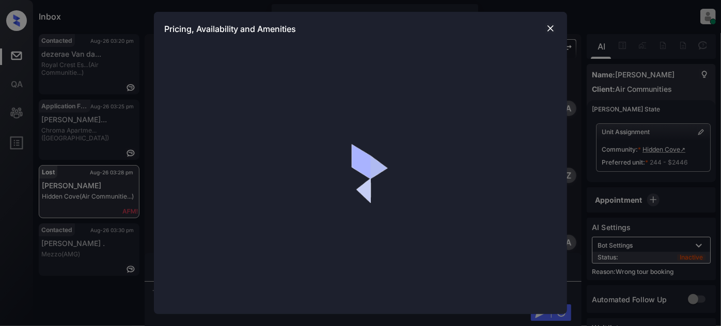
scroll to position [4193, 0]
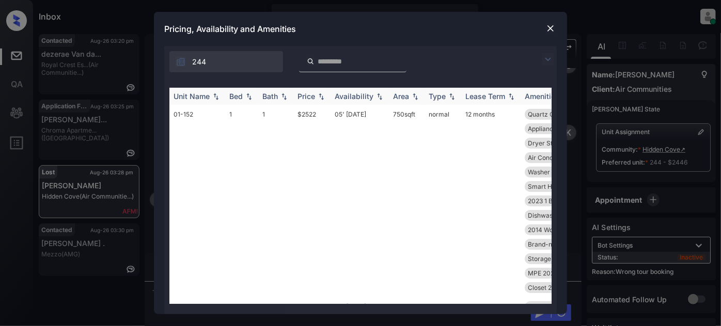
click at [192, 94] on div "Unit Name" at bounding box center [191, 96] width 36 height 9
click at [211, 96] on img at bounding box center [216, 96] width 10 height 8
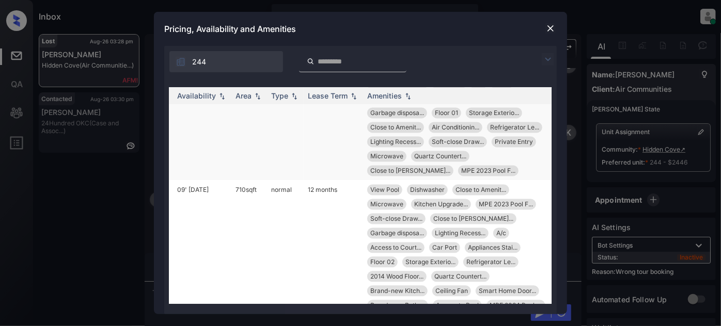
scroll to position [5129, 164]
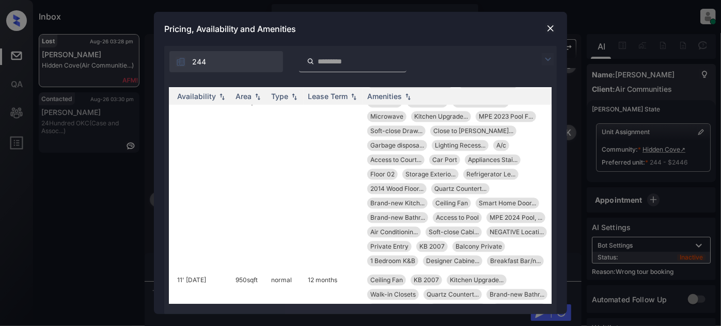
click at [548, 27] on img at bounding box center [550, 28] width 10 height 10
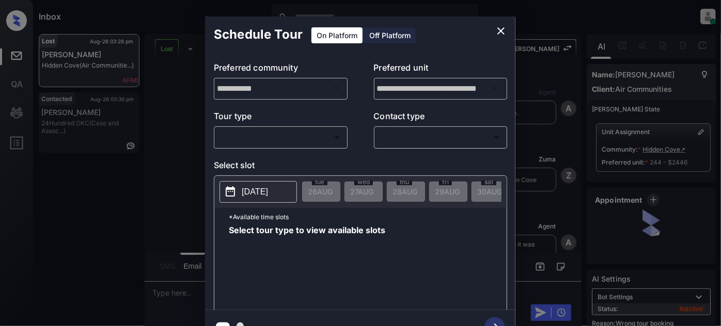
scroll to position [4193, 0]
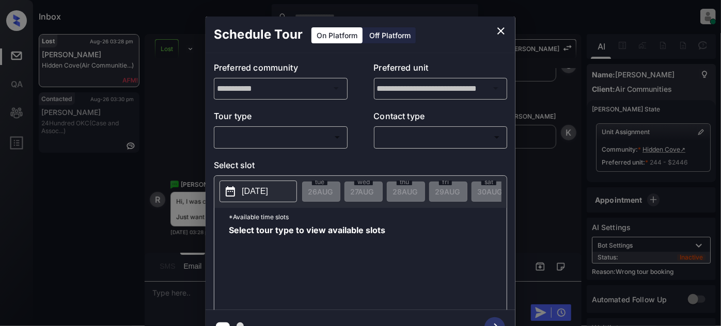
click at [501, 30] on icon "close" at bounding box center [501, 31] width 12 height 12
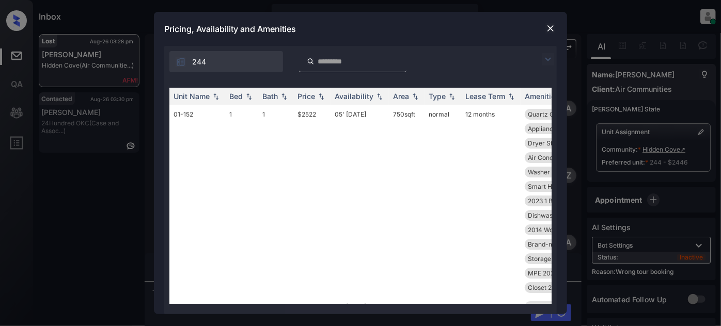
scroll to position [4193, 0]
click at [212, 99] on img at bounding box center [216, 96] width 10 height 7
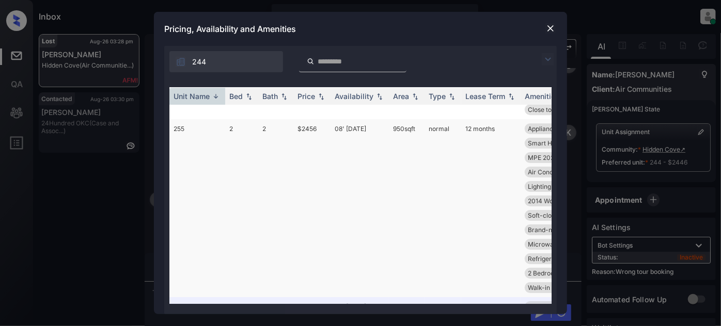
scroll to position [1689, 0]
click at [548, 30] on img at bounding box center [550, 28] width 10 height 10
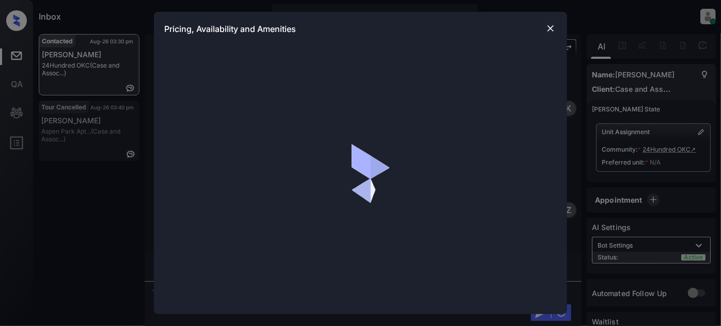
scroll to position [1228, 0]
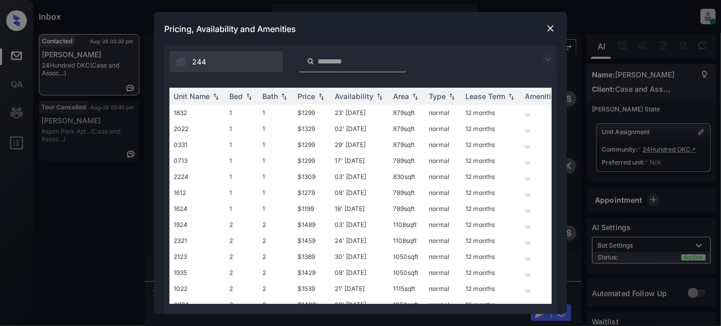
drag, startPoint x: 547, startPoint y: 59, endPoint x: 522, endPoint y: 66, distance: 25.7
click at [547, 59] on img at bounding box center [548, 59] width 12 height 12
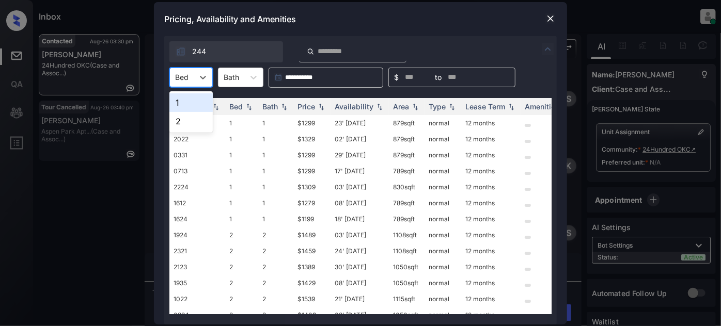
click at [190, 72] on div "Bed" at bounding box center [182, 77] width 24 height 15
click at [178, 121] on div "2" at bounding box center [190, 121] width 43 height 19
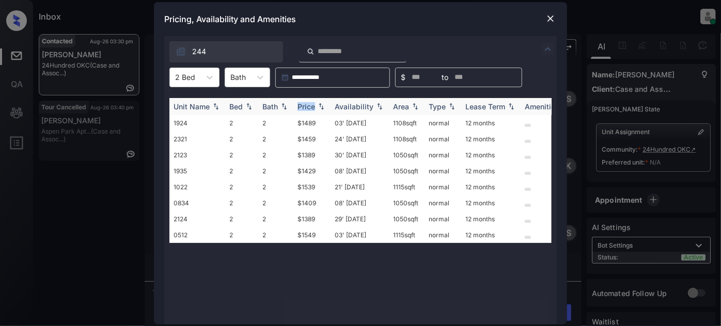
click at [315, 104] on div "Price" at bounding box center [311, 106] width 29 height 9
click at [368, 126] on td "30' [DATE]" at bounding box center [359, 123] width 58 height 16
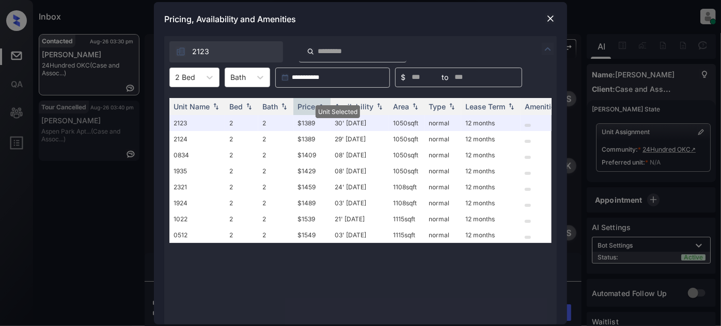
click at [552, 16] on img at bounding box center [550, 18] width 10 height 10
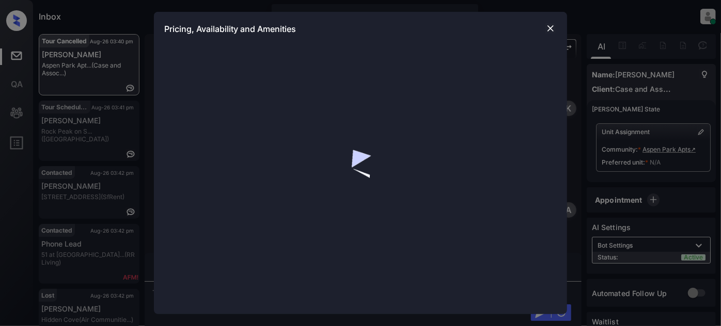
scroll to position [4042, 0]
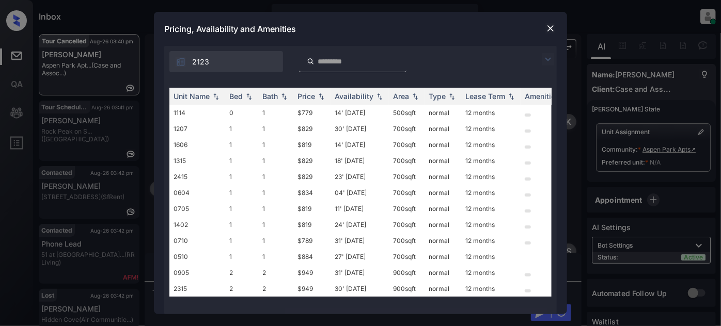
click at [545, 55] on img at bounding box center [548, 59] width 12 height 12
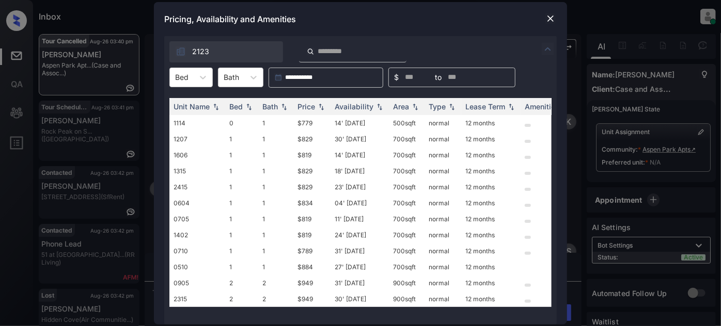
click at [213, 81] on div "**********" at bounding box center [360, 78] width 392 height 20
click at [199, 84] on div at bounding box center [203, 77] width 19 height 19
click at [193, 114] on div "1" at bounding box center [190, 121] width 43 height 19
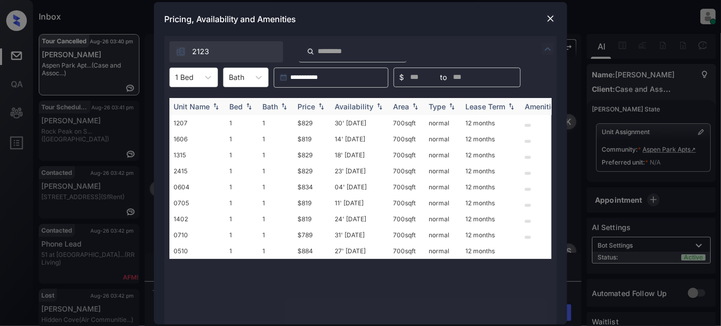
click at [310, 104] on div "Price" at bounding box center [306, 106] width 18 height 9
click at [360, 140] on td "14' [DATE]" at bounding box center [359, 139] width 58 height 16
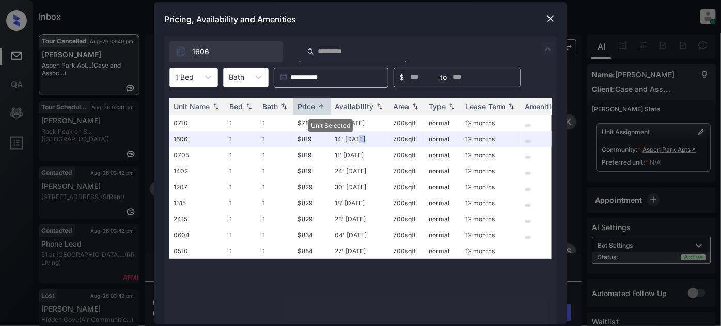
click at [553, 17] on img at bounding box center [550, 18] width 10 height 10
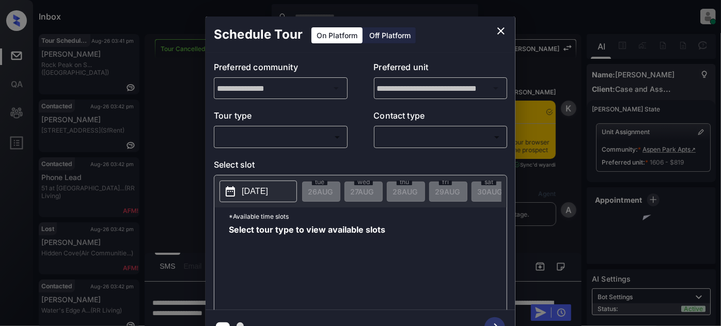
scroll to position [2728, 0]
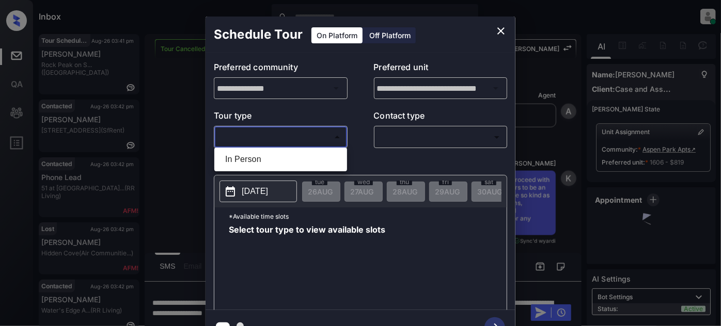
click at [290, 138] on body "Inbox [PERSON_NAME] Online Set yourself offline Set yourself on break Profile S…" at bounding box center [360, 163] width 721 height 326
click at [271, 159] on li "In Person" at bounding box center [281, 159] width 128 height 19
type input "********"
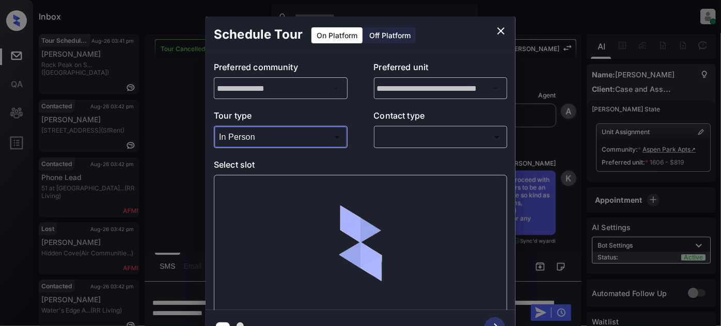
click at [421, 133] on body "Inbox [PERSON_NAME] Online Set yourself offline Set yourself on break Profile S…" at bounding box center [360, 163] width 721 height 326
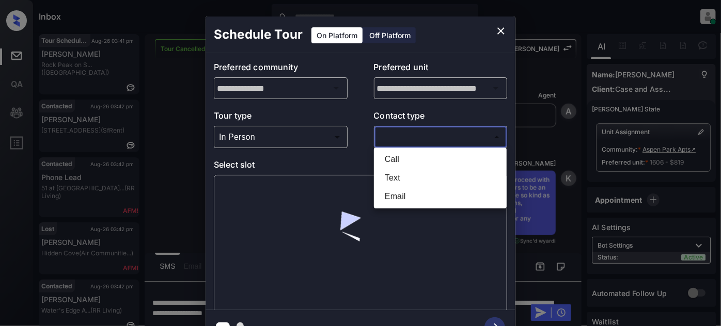
click at [405, 180] on li "Text" at bounding box center [440, 178] width 128 height 19
type input "****"
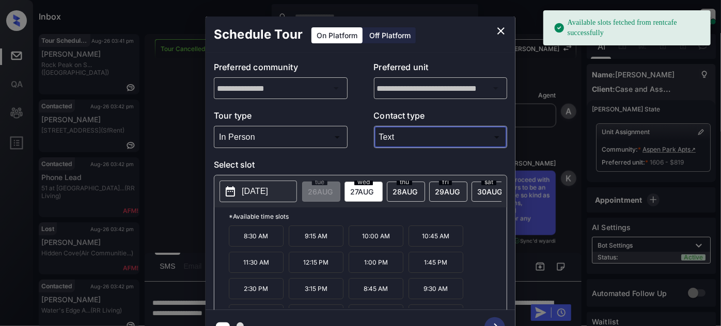
click at [503, 30] on icon "close" at bounding box center [501, 31] width 12 height 12
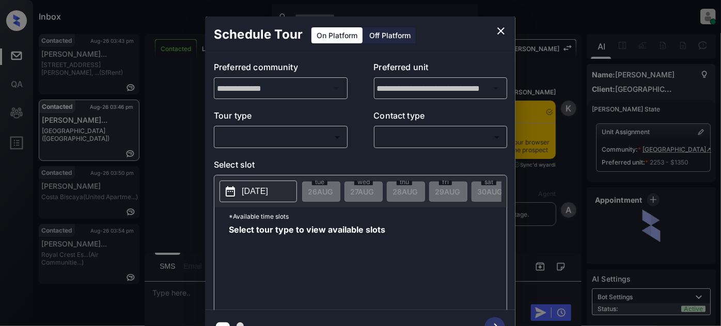
click at [268, 147] on div "​ ​" at bounding box center [281, 137] width 134 height 22
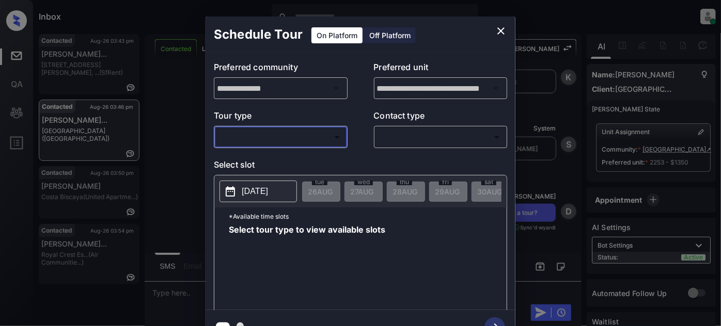
click at [270, 143] on body "Inbox [PERSON_NAME] Online Set yourself offline Set yourself on break Profile S…" at bounding box center [360, 163] width 721 height 326
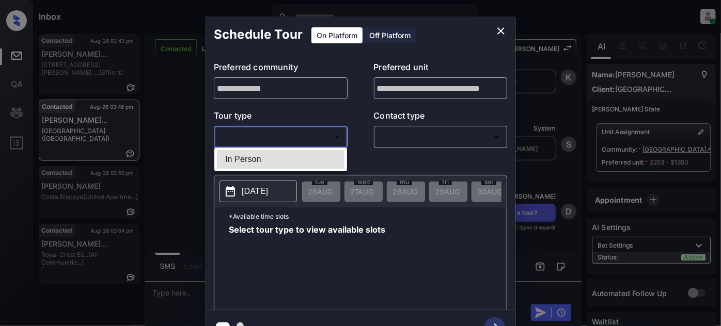
drag, startPoint x: 272, startPoint y: 158, endPoint x: 390, endPoint y: 149, distance: 119.1
click at [273, 158] on li "In Person" at bounding box center [281, 159] width 128 height 19
type input "********"
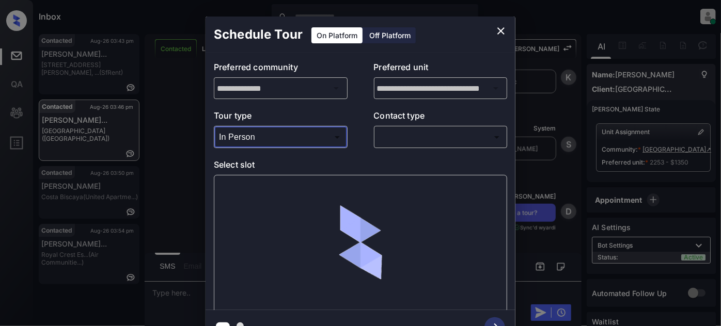
click at [400, 139] on body "Inbox [PERSON_NAME] Online Set yourself offline Set yourself on break Profile S…" at bounding box center [360, 163] width 721 height 326
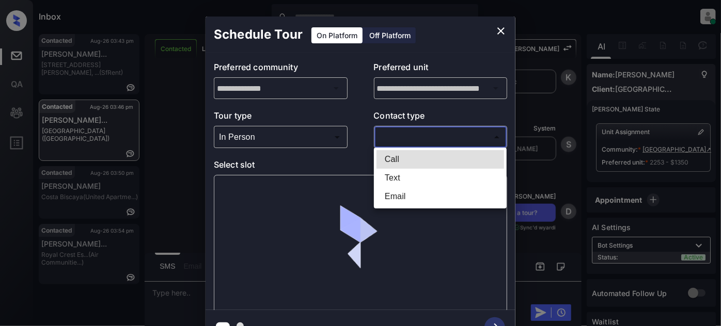
click at [405, 180] on li "Text" at bounding box center [440, 178] width 128 height 19
type input "****"
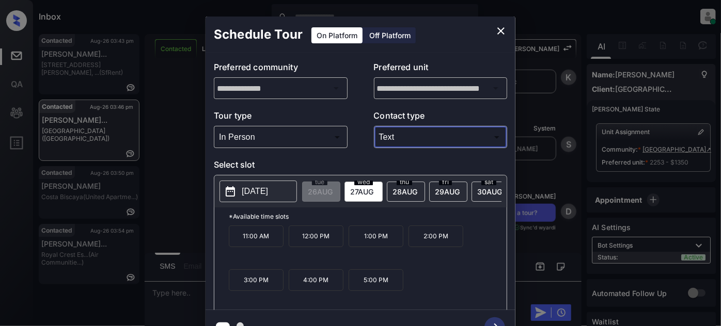
click at [239, 185] on button "[DATE]" at bounding box center [257, 192] width 77 height 22
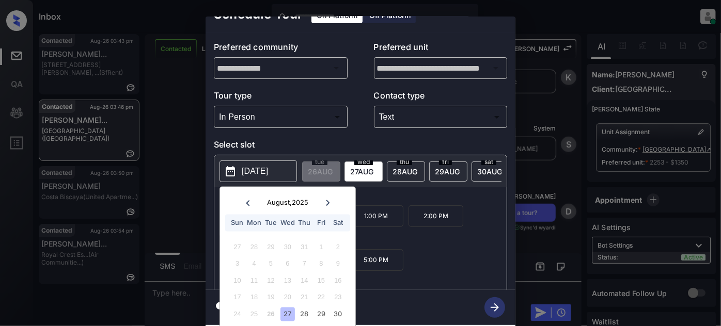
scroll to position [28, 0]
click at [273, 324] on div "2" at bounding box center [271, 331] width 14 height 14
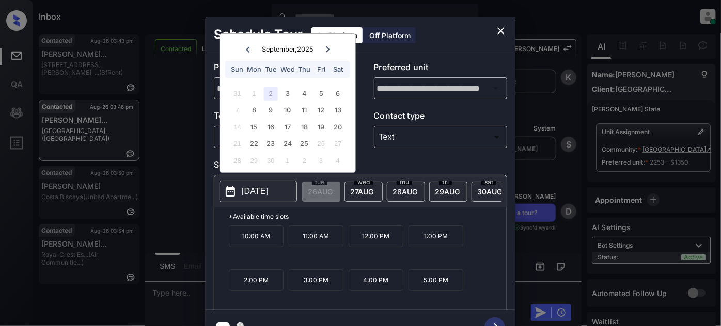
click at [287, 257] on div "10:00 AM 11:00 AM 12:00 PM 1:00 PM 2:00 PM 3:00 PM 4:00 PM 5:00 PM" at bounding box center [368, 267] width 278 height 83
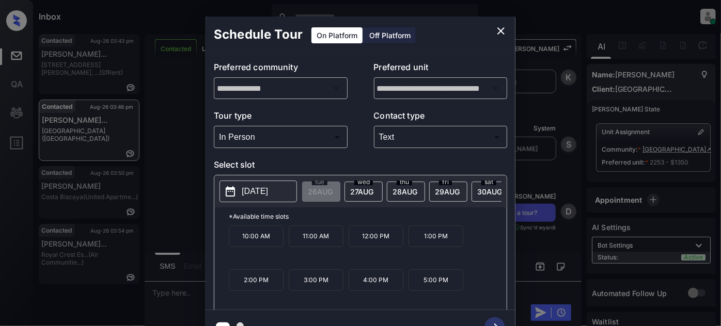
click at [500, 31] on icon "close" at bounding box center [500, 30] width 7 height 7
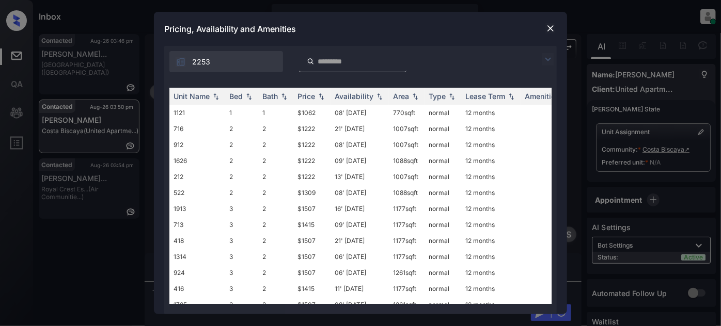
click at [546, 56] on img at bounding box center [548, 59] width 12 height 12
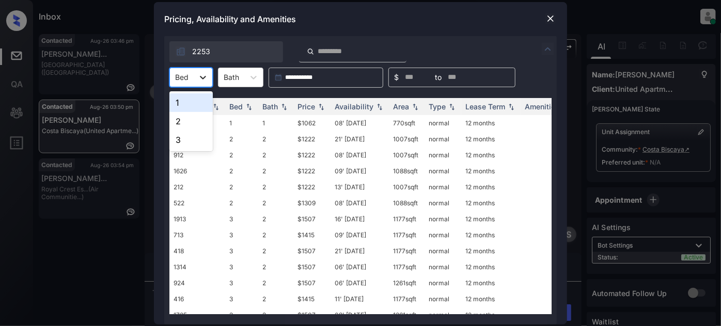
click at [196, 81] on div at bounding box center [203, 77] width 19 height 19
click at [190, 116] on div "2" at bounding box center [190, 121] width 43 height 19
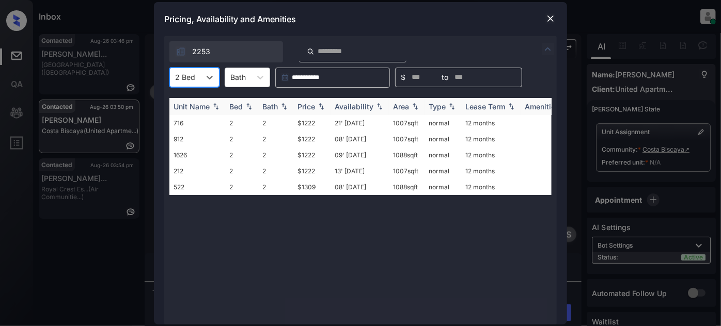
click at [316, 108] on img at bounding box center [321, 106] width 10 height 7
click at [316, 108] on img at bounding box center [321, 107] width 10 height 8
click at [368, 123] on td "21' May 25" at bounding box center [359, 123] width 58 height 16
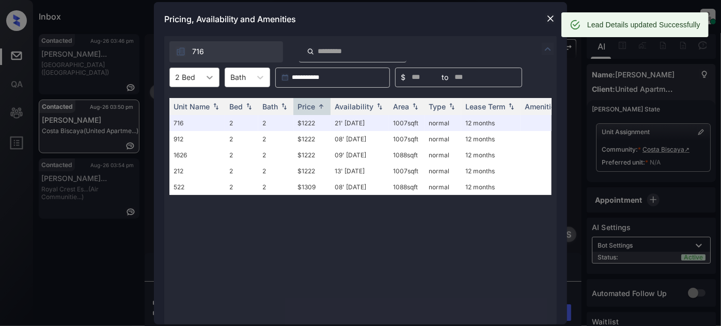
click at [209, 79] on icon at bounding box center [209, 78] width 6 height 4
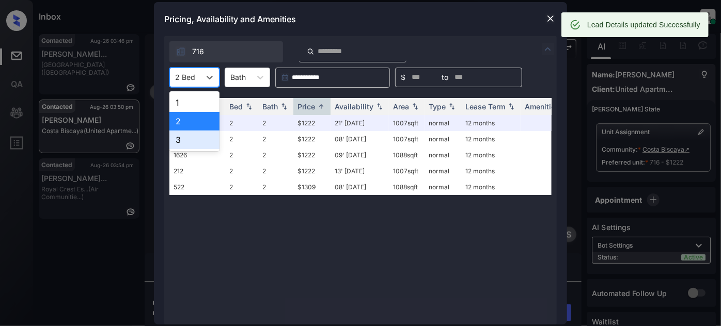
click at [192, 135] on div "3" at bounding box center [194, 140] width 50 height 19
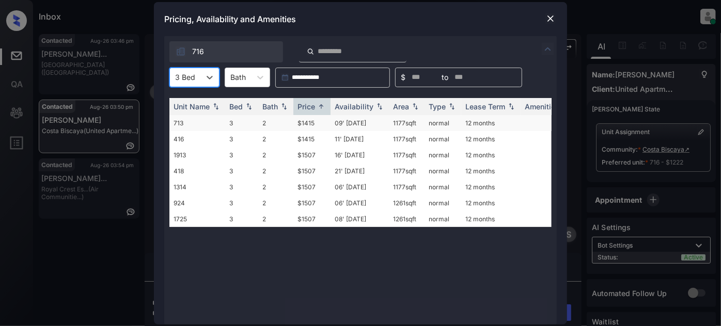
click at [353, 126] on td "09' Aug 25" at bounding box center [359, 123] width 58 height 16
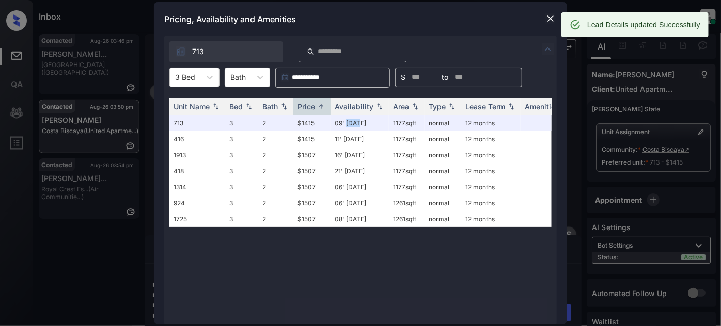
click at [551, 19] on img at bounding box center [550, 18] width 10 height 10
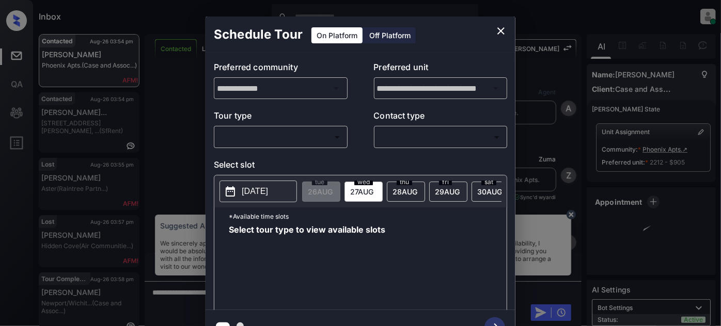
scroll to position [2767, 0]
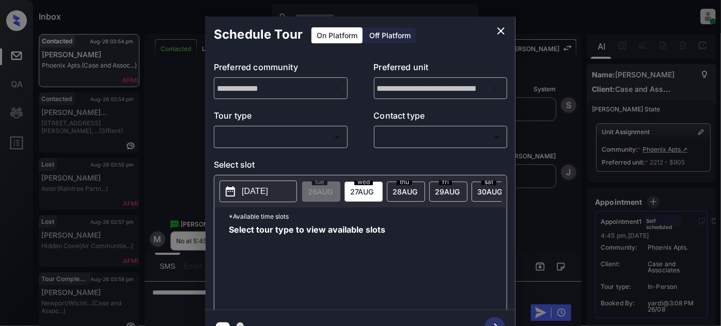
click at [335, 136] on body "Inbox [PERSON_NAME] Online Set yourself offline Set yourself on break Profile S…" at bounding box center [360, 163] width 721 height 326
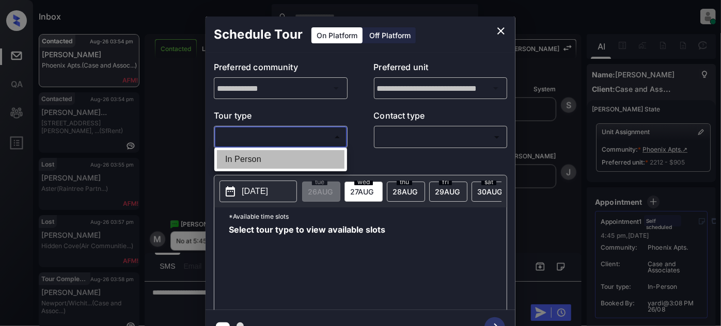
click at [275, 154] on li "In Person" at bounding box center [281, 159] width 128 height 19
type input "********"
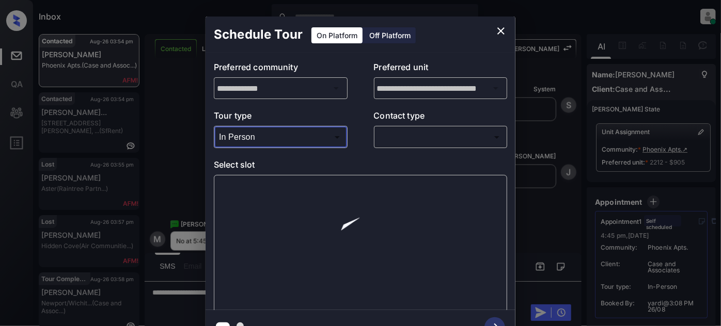
click at [438, 135] on body "Inbox Juan Carlos Manantan Online Set yourself offline Set yourself on break Pr…" at bounding box center [360, 163] width 721 height 326
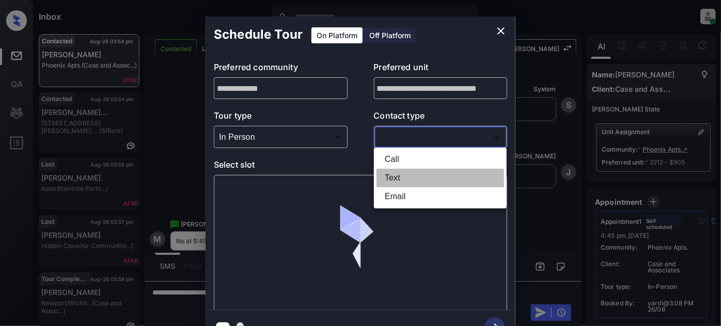
click at [420, 179] on li "Text" at bounding box center [440, 178] width 128 height 19
type input "****"
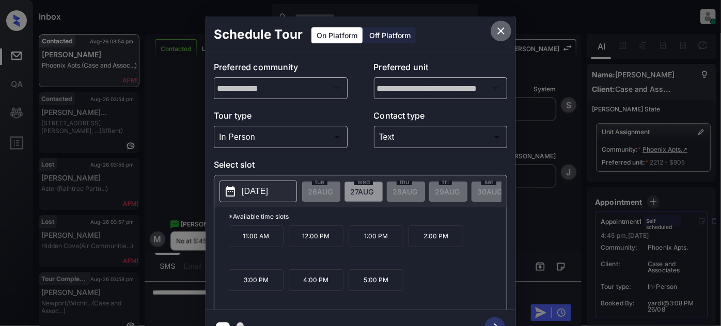
click at [505, 37] on icon "close" at bounding box center [501, 31] width 12 height 12
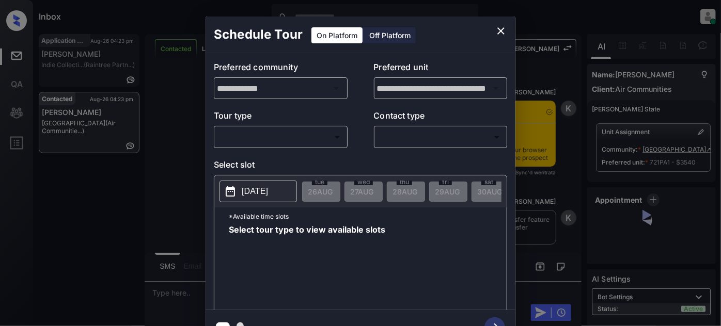
scroll to position [920, 0]
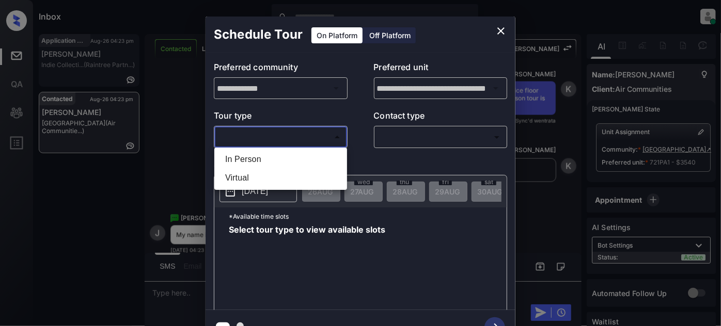
click at [310, 139] on body "Inbox [PERSON_NAME] Online Set yourself offline Set yourself on break Profile S…" at bounding box center [360, 163] width 721 height 326
click at [498, 29] on div at bounding box center [360, 163] width 721 height 326
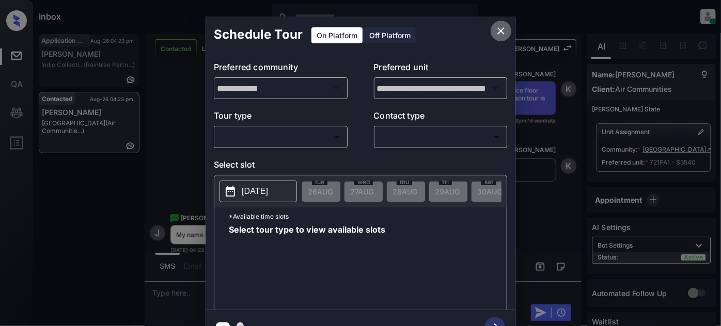
click at [501, 29] on icon "close" at bounding box center [501, 31] width 12 height 12
